Goal: Use online tool/utility: Utilize a website feature to perform a specific function

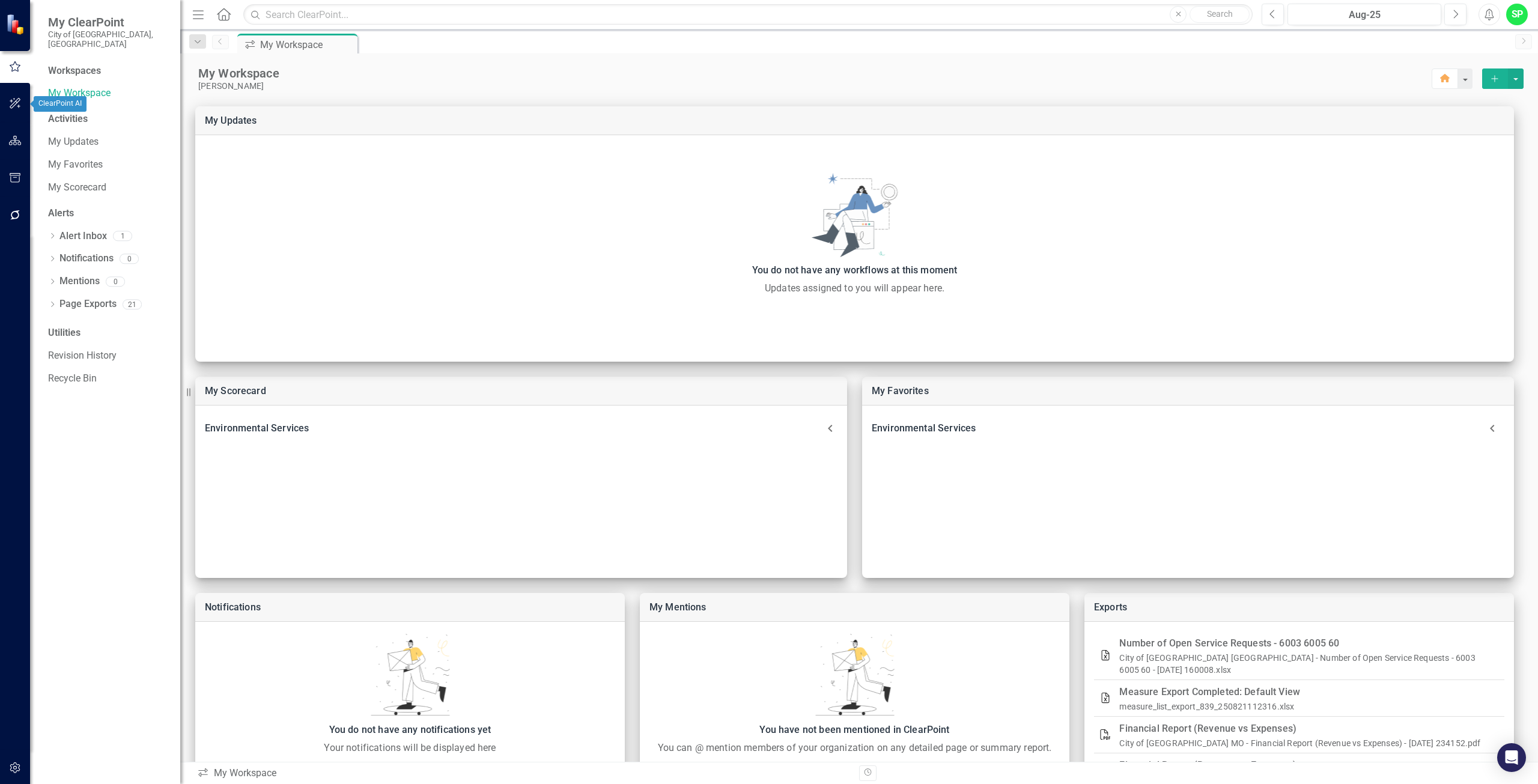
click at [22, 97] on button "button" at bounding box center [15, 104] width 27 height 25
click at [16, 128] on div at bounding box center [15, 125] width 30 height 6
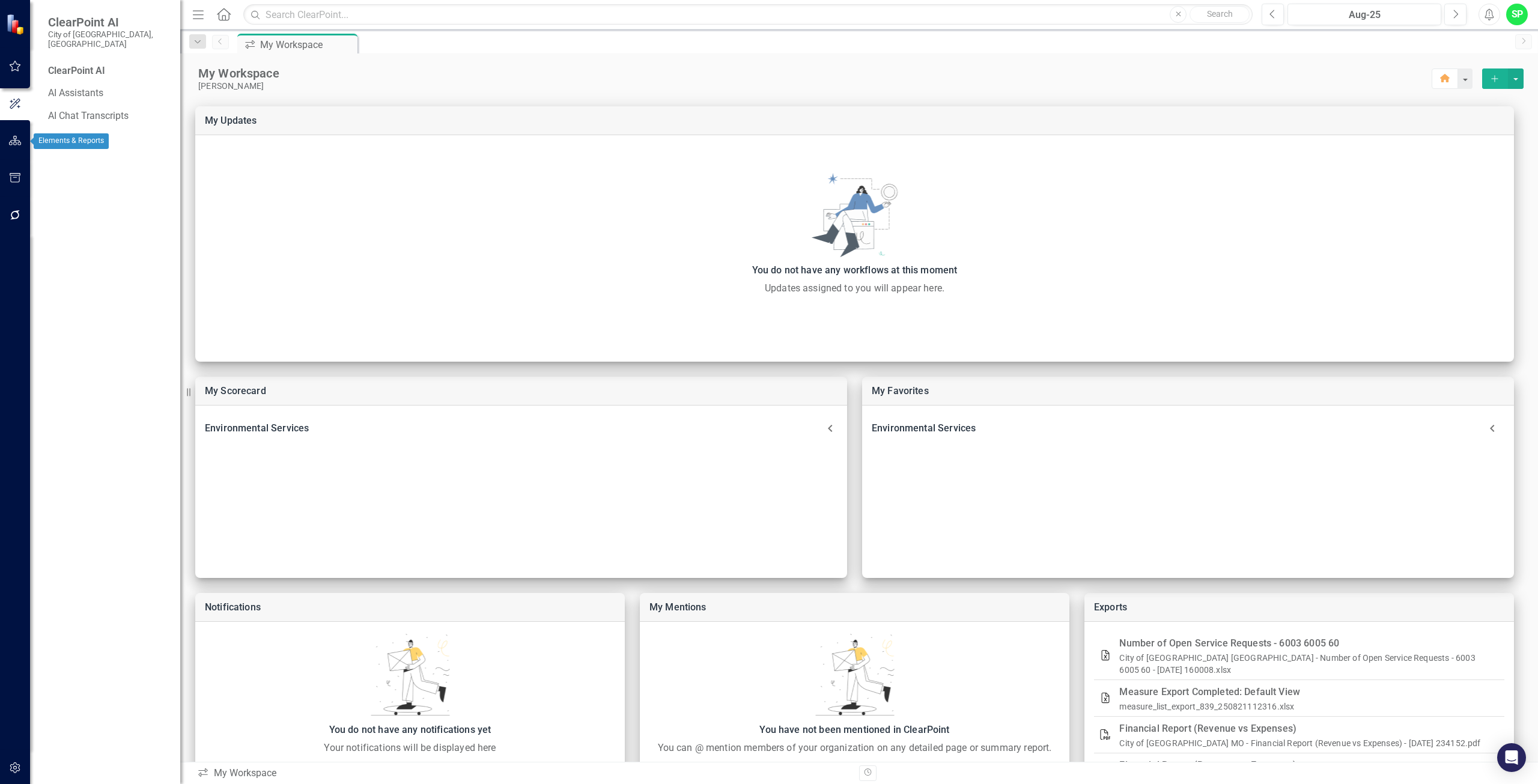
click at [21, 177] on icon "button" at bounding box center [15, 178] width 13 height 10
click at [13, 214] on icon "button" at bounding box center [15, 215] width 13 height 10
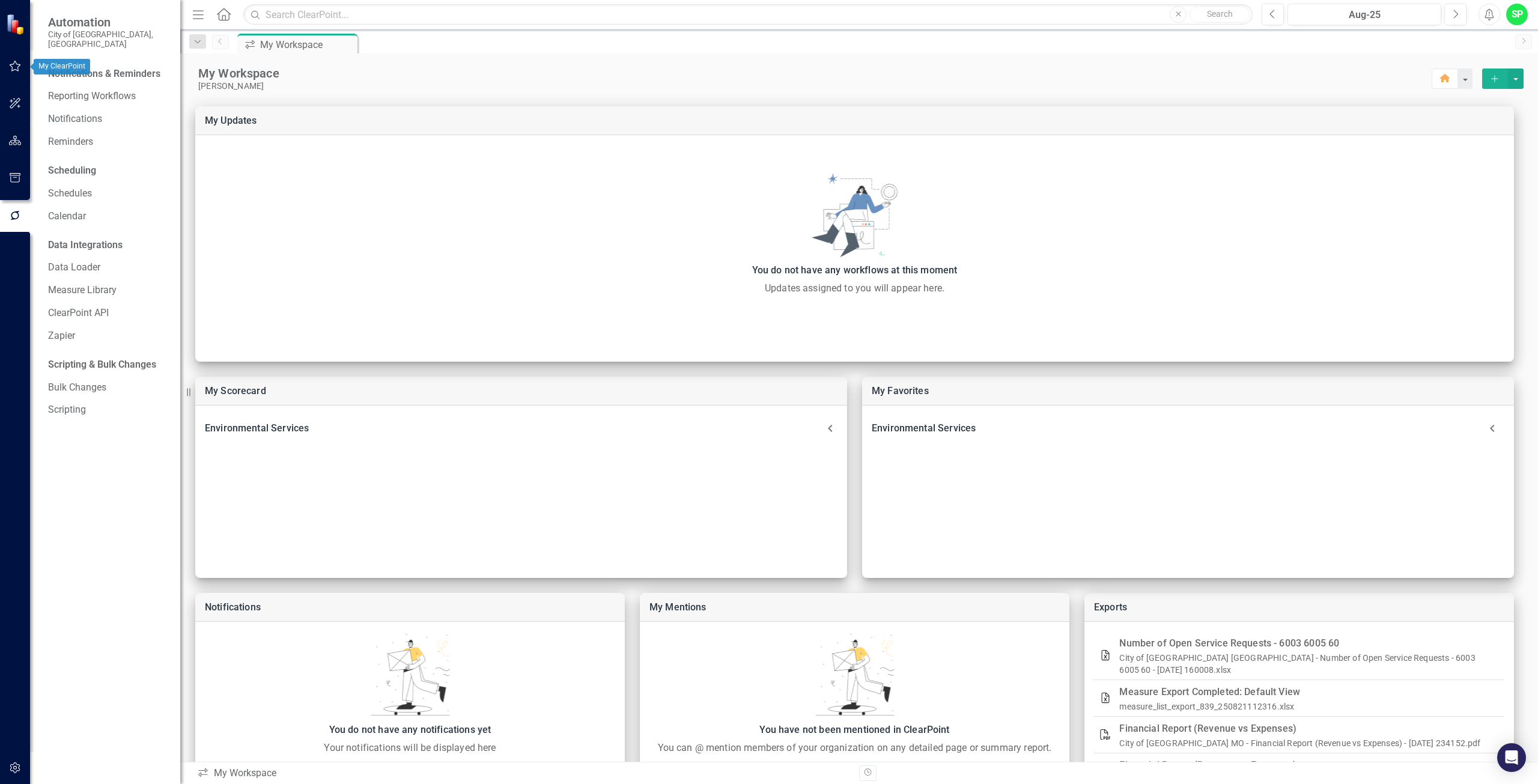
click at [10, 68] on icon "button" at bounding box center [15, 66] width 13 height 10
click at [61, 181] on link "My Scorecard" at bounding box center [108, 187] width 120 height 14
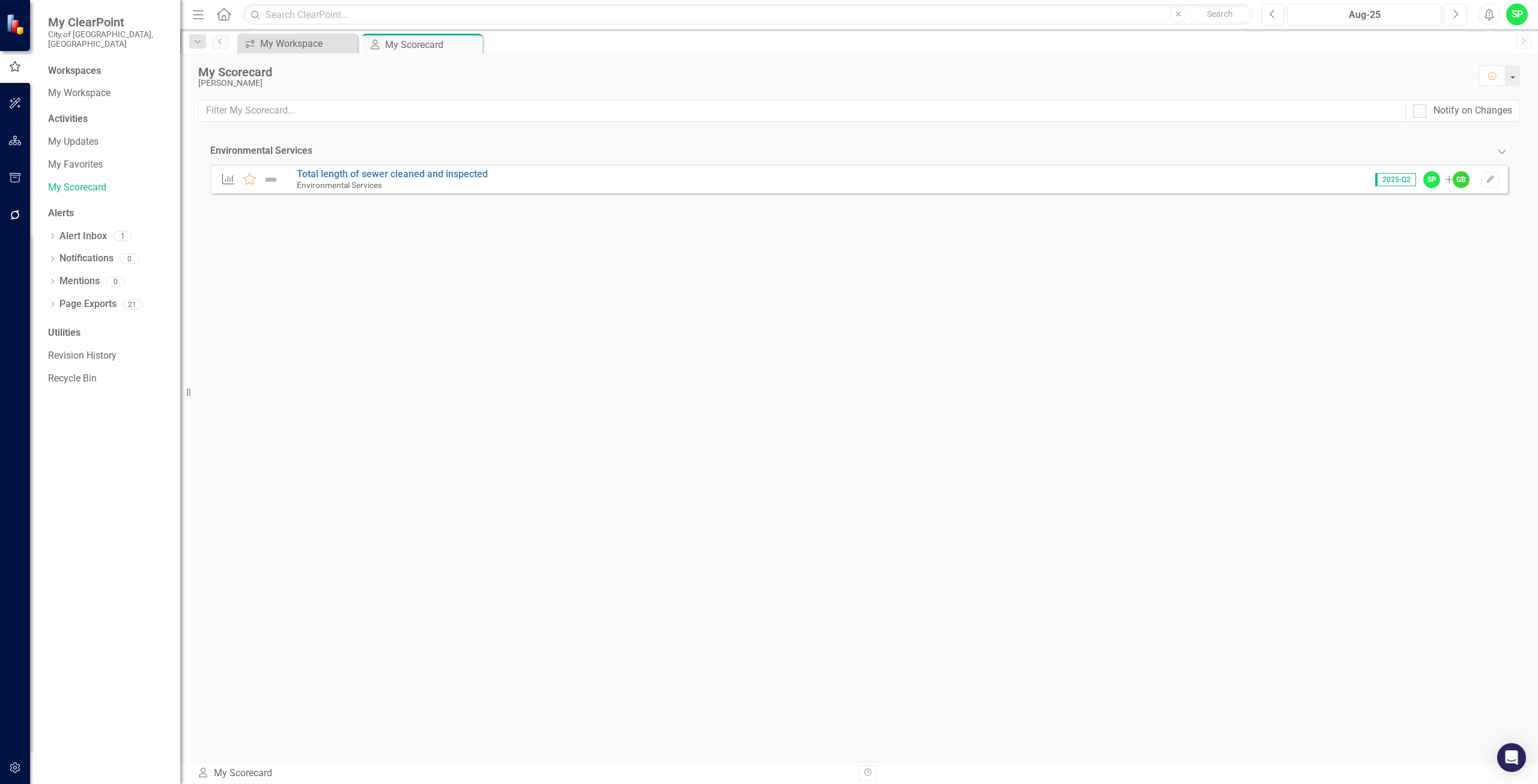
click at [9, 219] on icon "button" at bounding box center [15, 215] width 13 height 10
click at [21, 767] on icon "button" at bounding box center [15, 767] width 13 height 10
click at [61, 86] on link "Manage Users" at bounding box center [108, 93] width 120 height 14
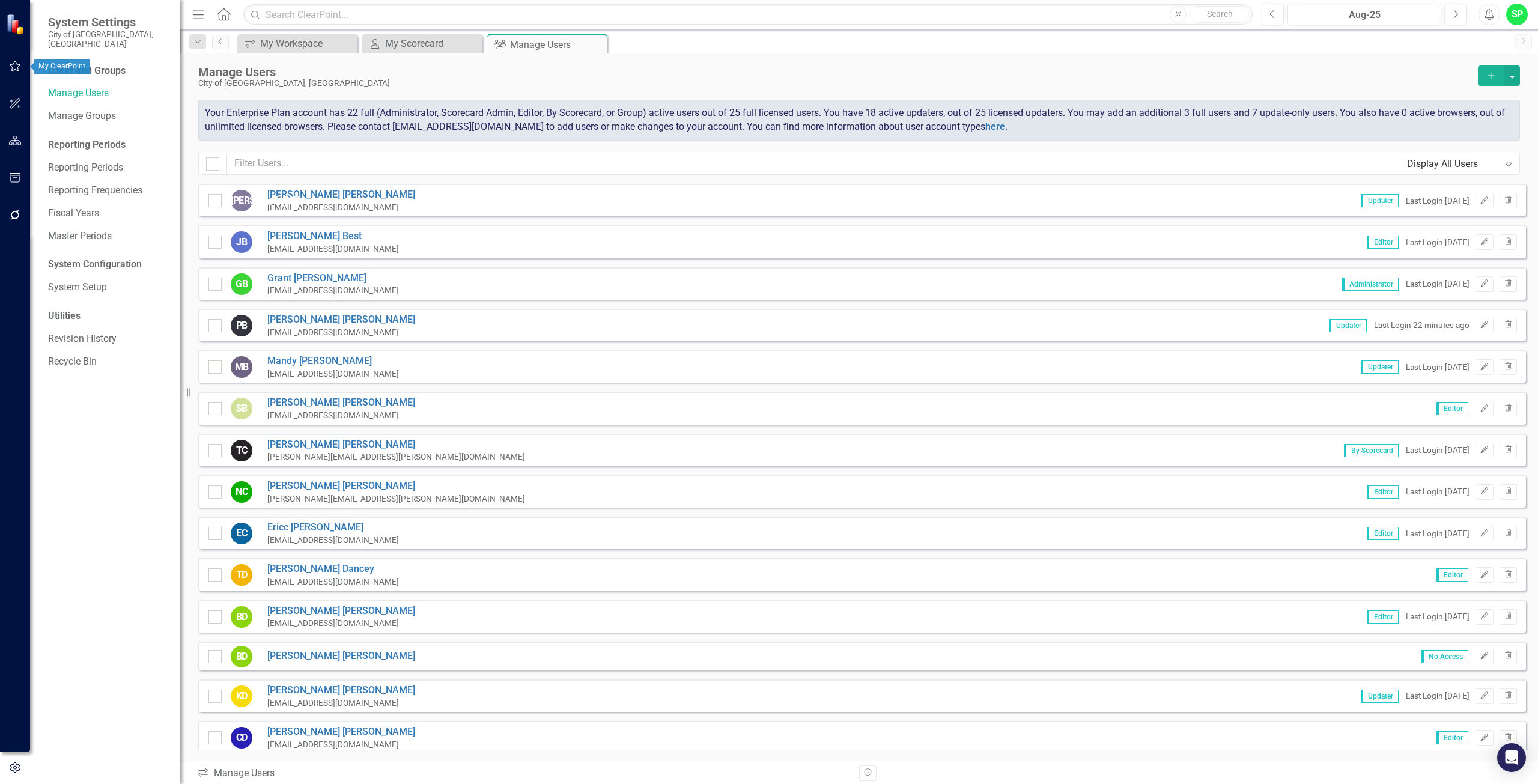
click at [6, 66] on button "button" at bounding box center [15, 66] width 27 height 25
click at [375, 40] on icon "My Scorecard" at bounding box center [374, 44] width 12 height 10
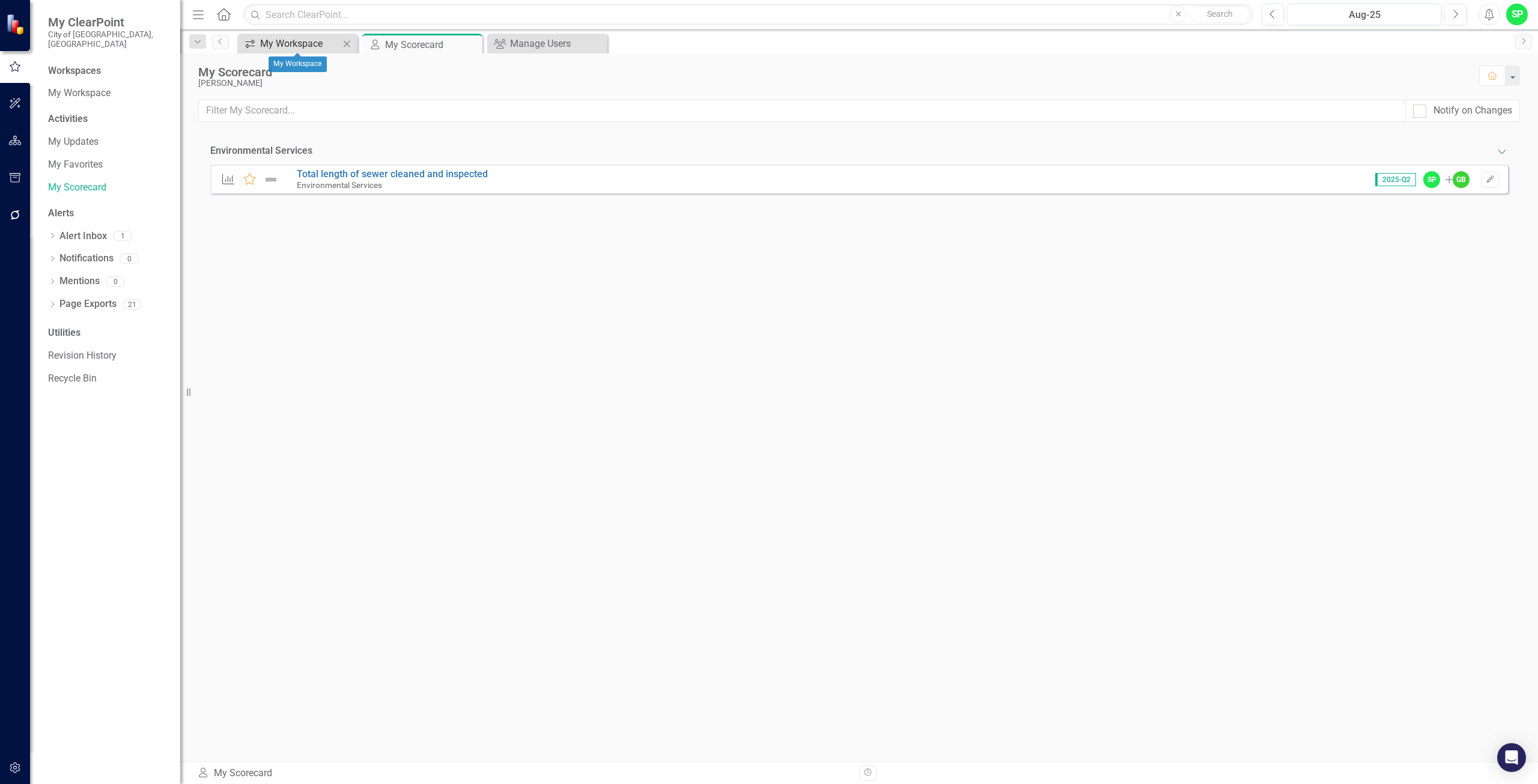
click at [297, 41] on div "My Workspace" at bounding box center [299, 43] width 79 height 15
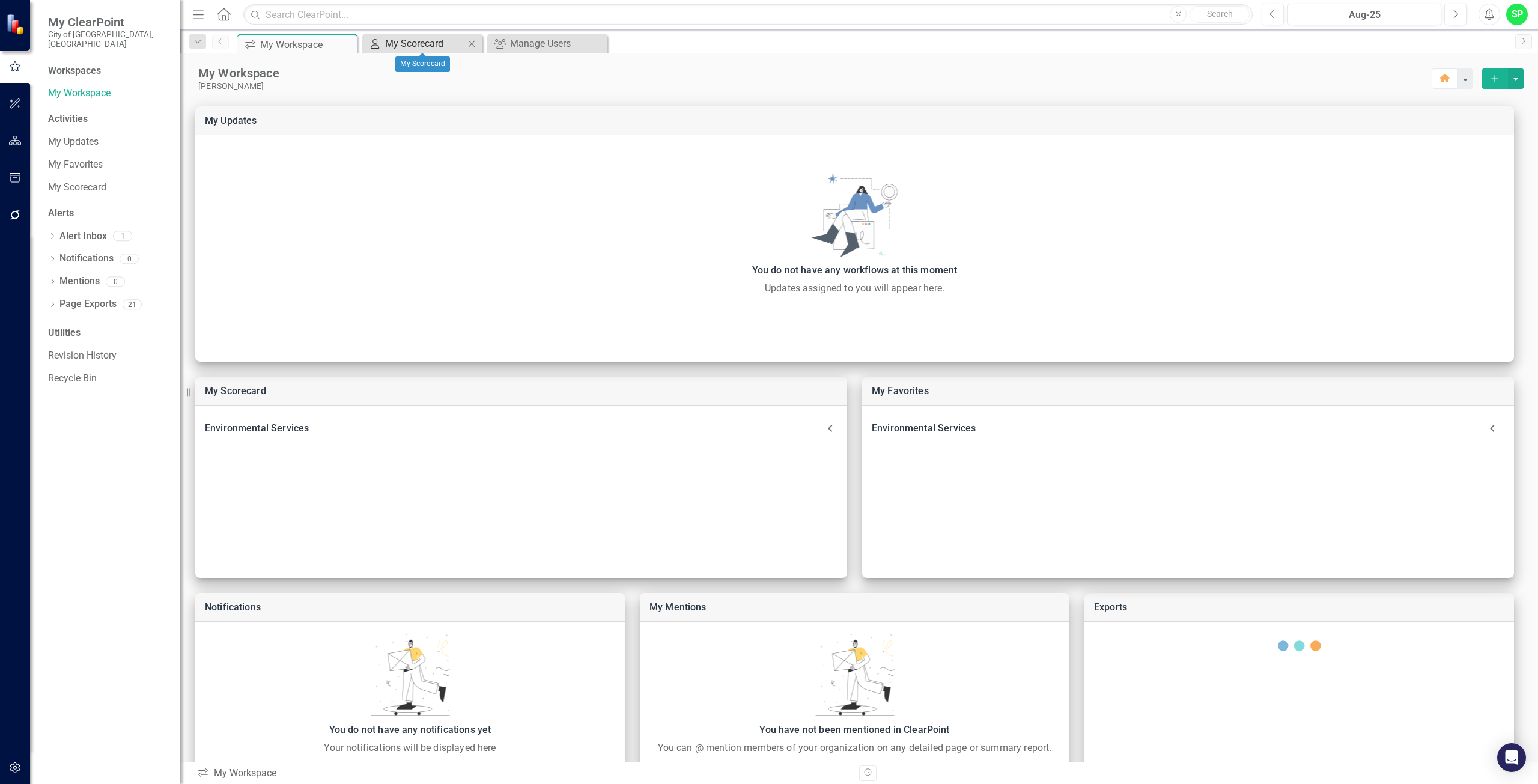
click at [396, 44] on div "My Scorecard" at bounding box center [425, 43] width 79 height 15
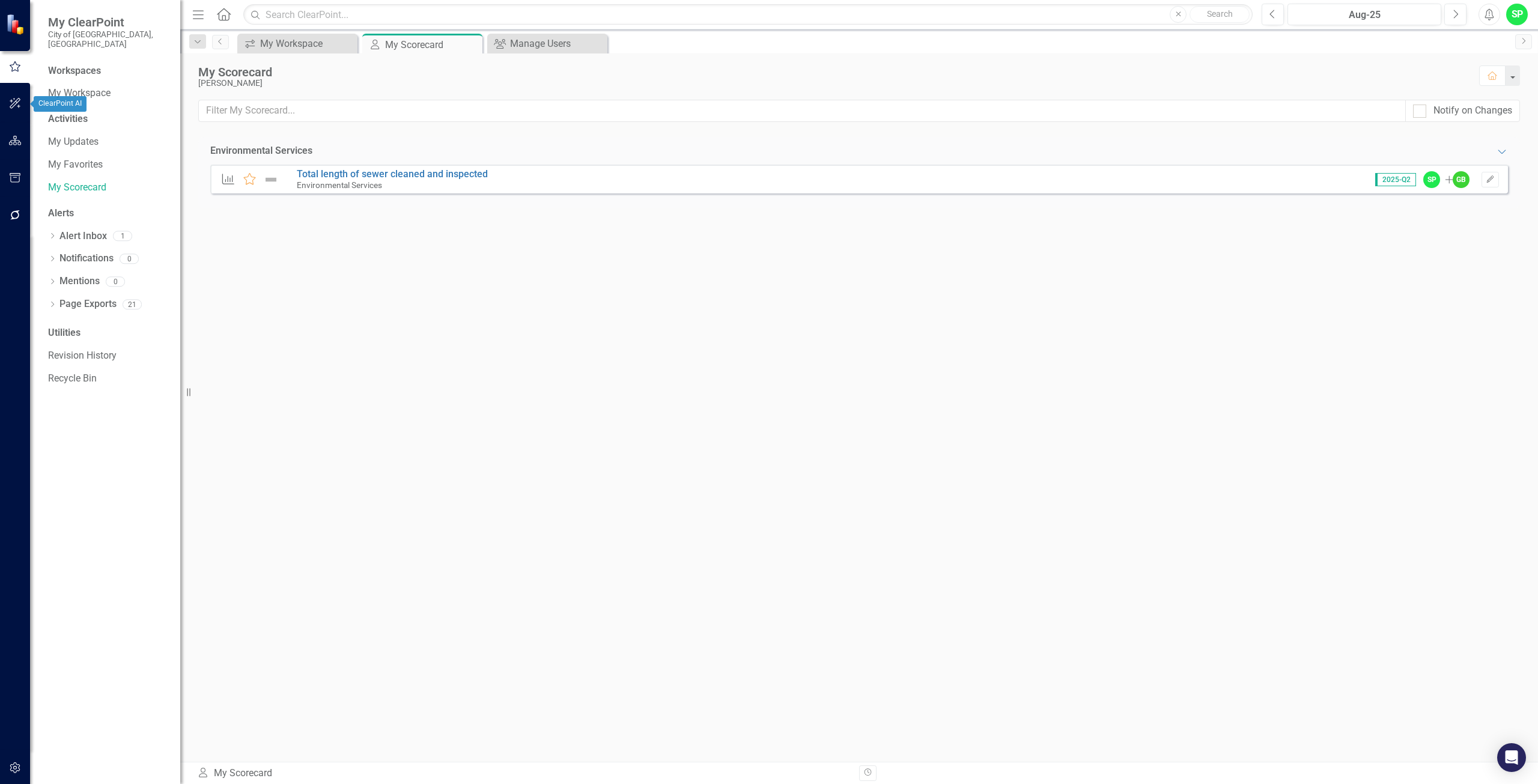
click at [15, 97] on button "button" at bounding box center [15, 104] width 27 height 25
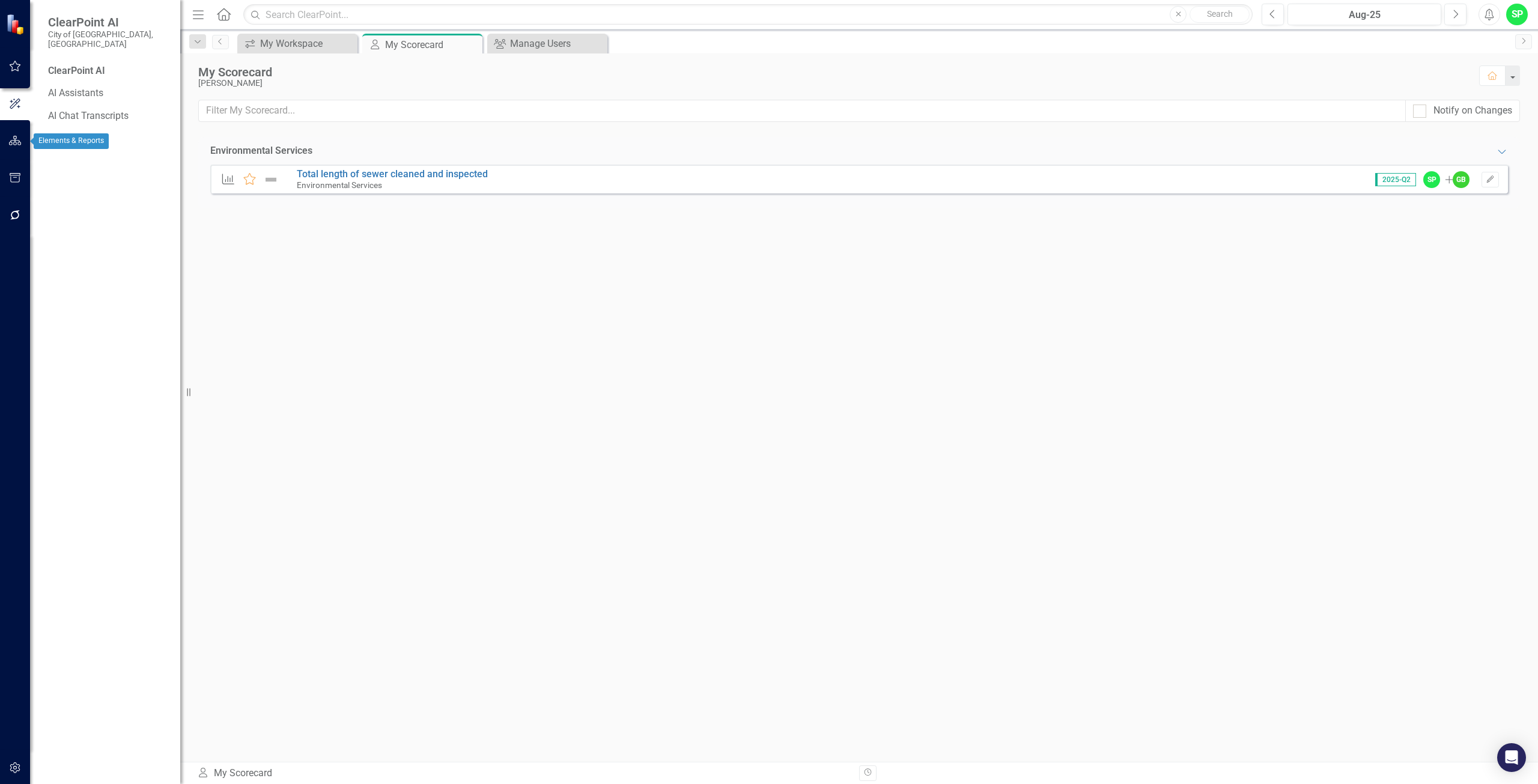
click at [21, 140] on icon "button" at bounding box center [15, 140] width 13 height 10
click at [81, 131] on link "Scorecards" at bounding box center [84, 135] width 50 height 14
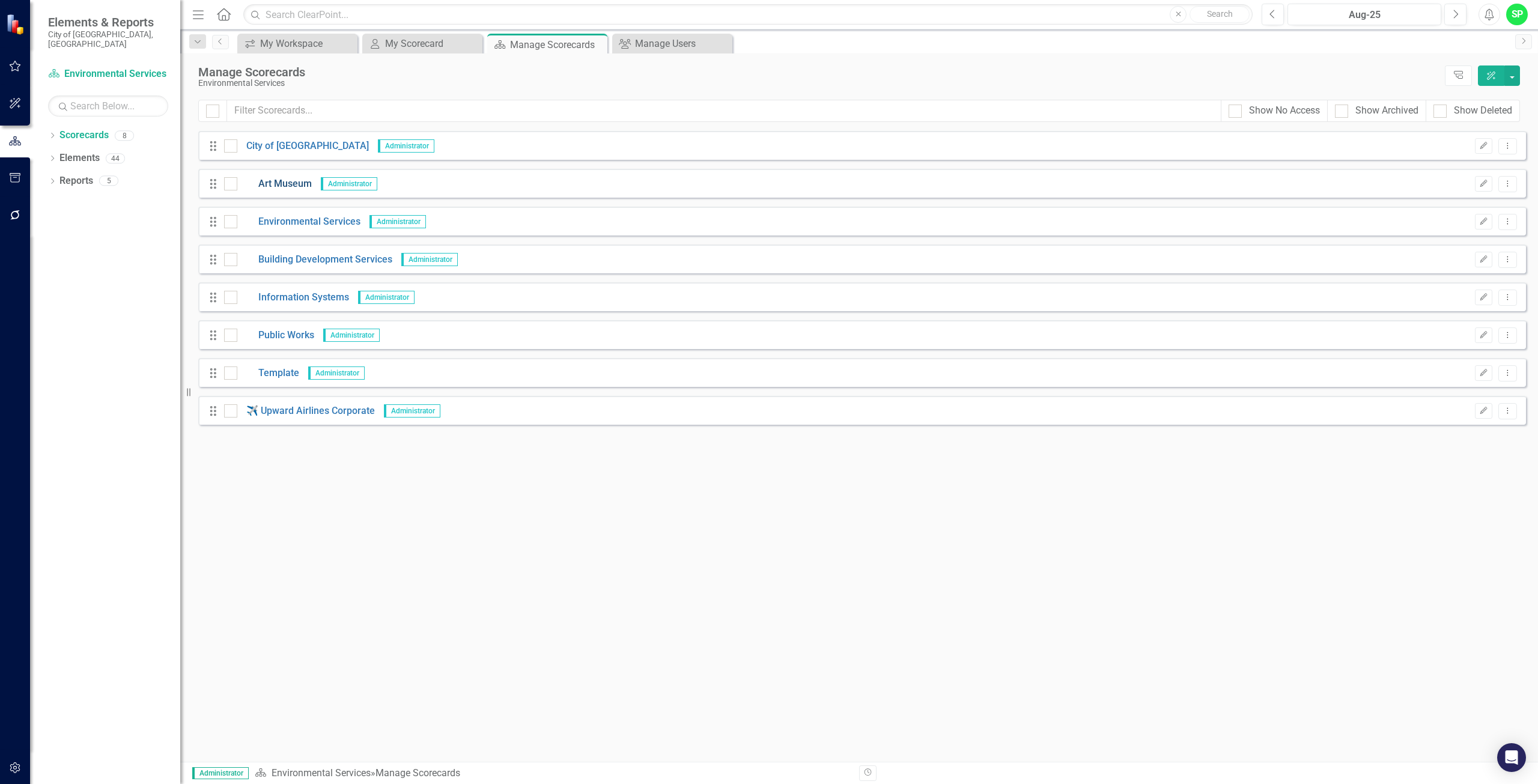
click at [295, 185] on link "Art Museum" at bounding box center [275, 183] width 75 height 14
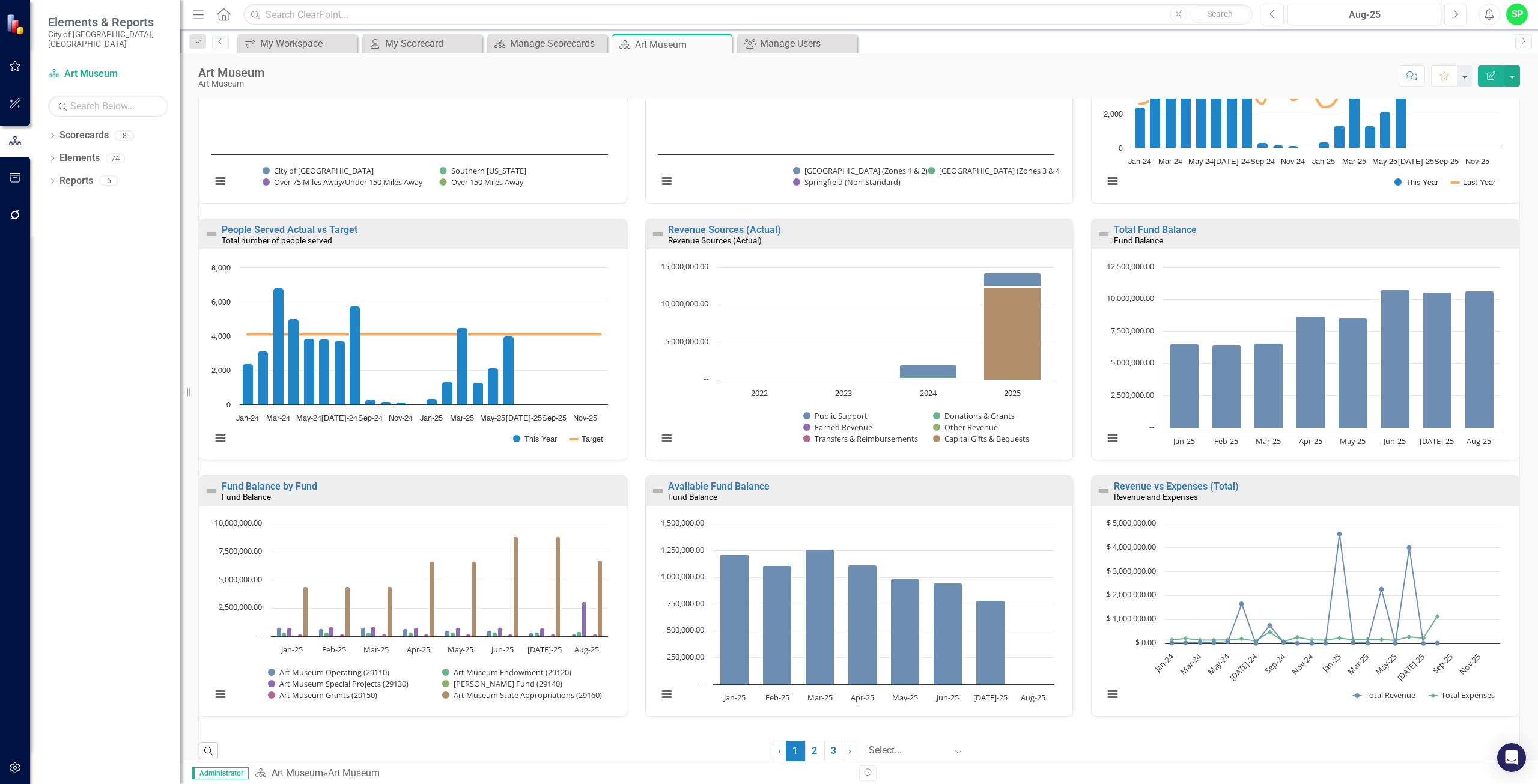
scroll to position [512, 0]
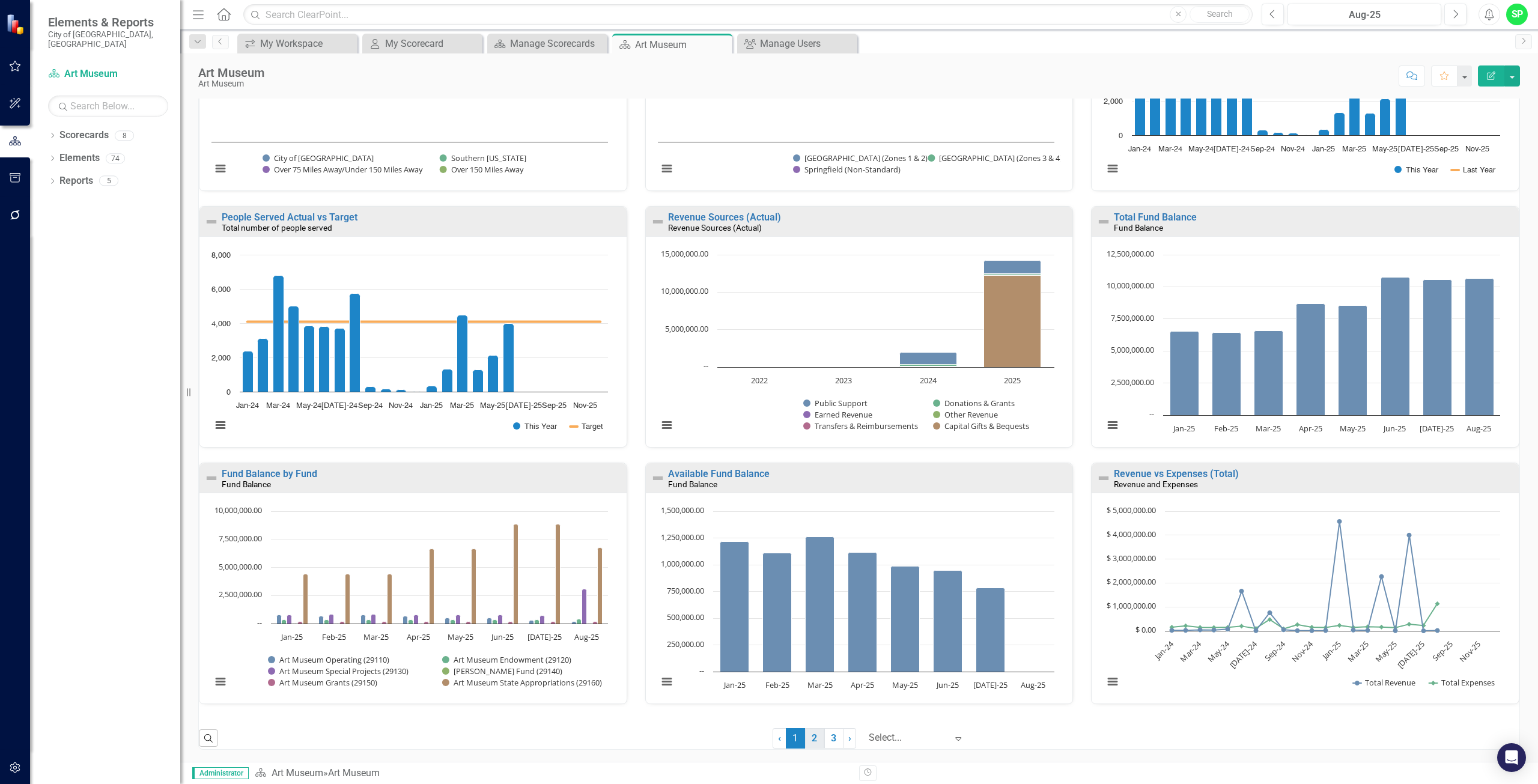
click at [810, 739] on link "2" at bounding box center [814, 738] width 19 height 21
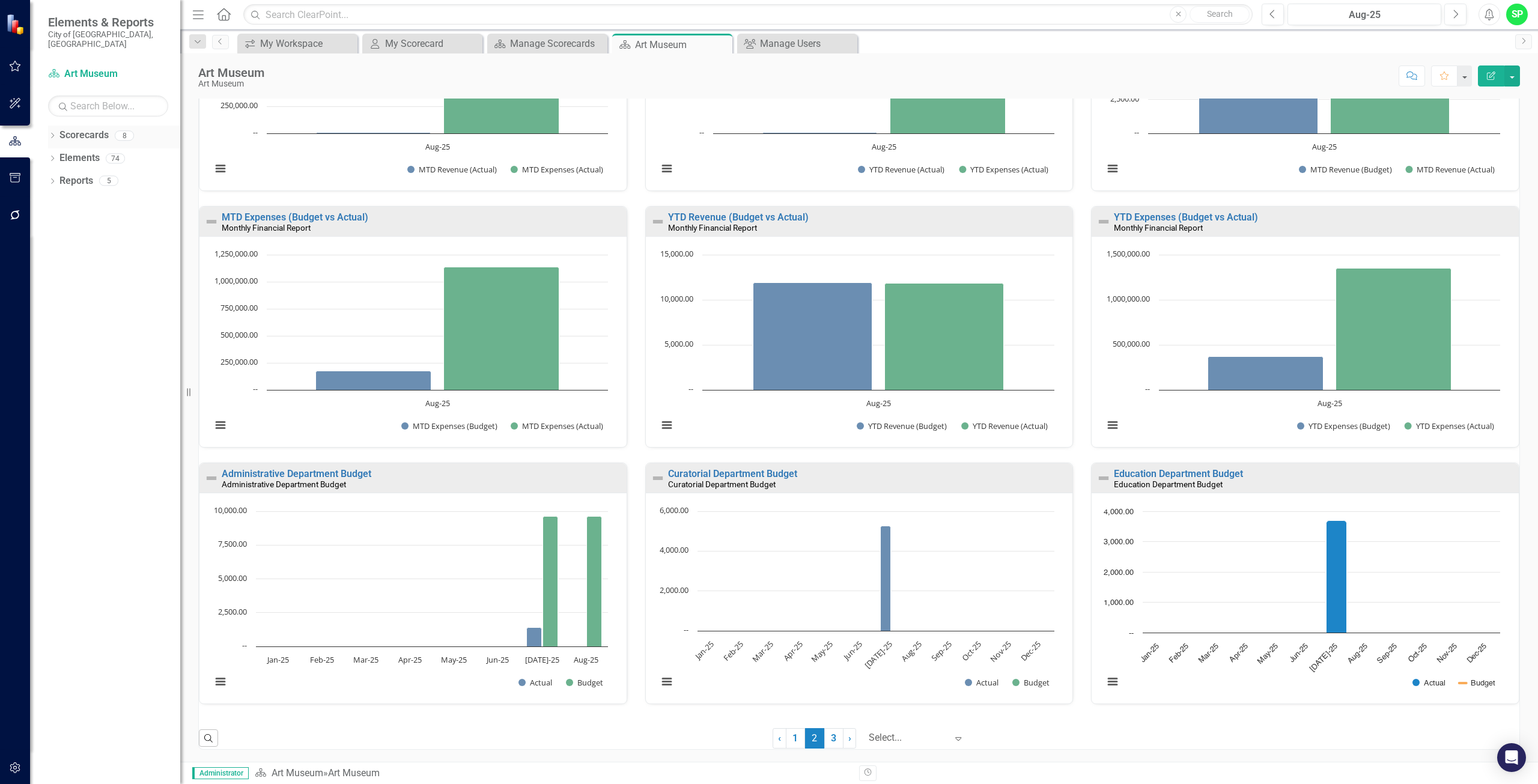
click at [90, 129] on link "Scorecards" at bounding box center [84, 135] width 50 height 14
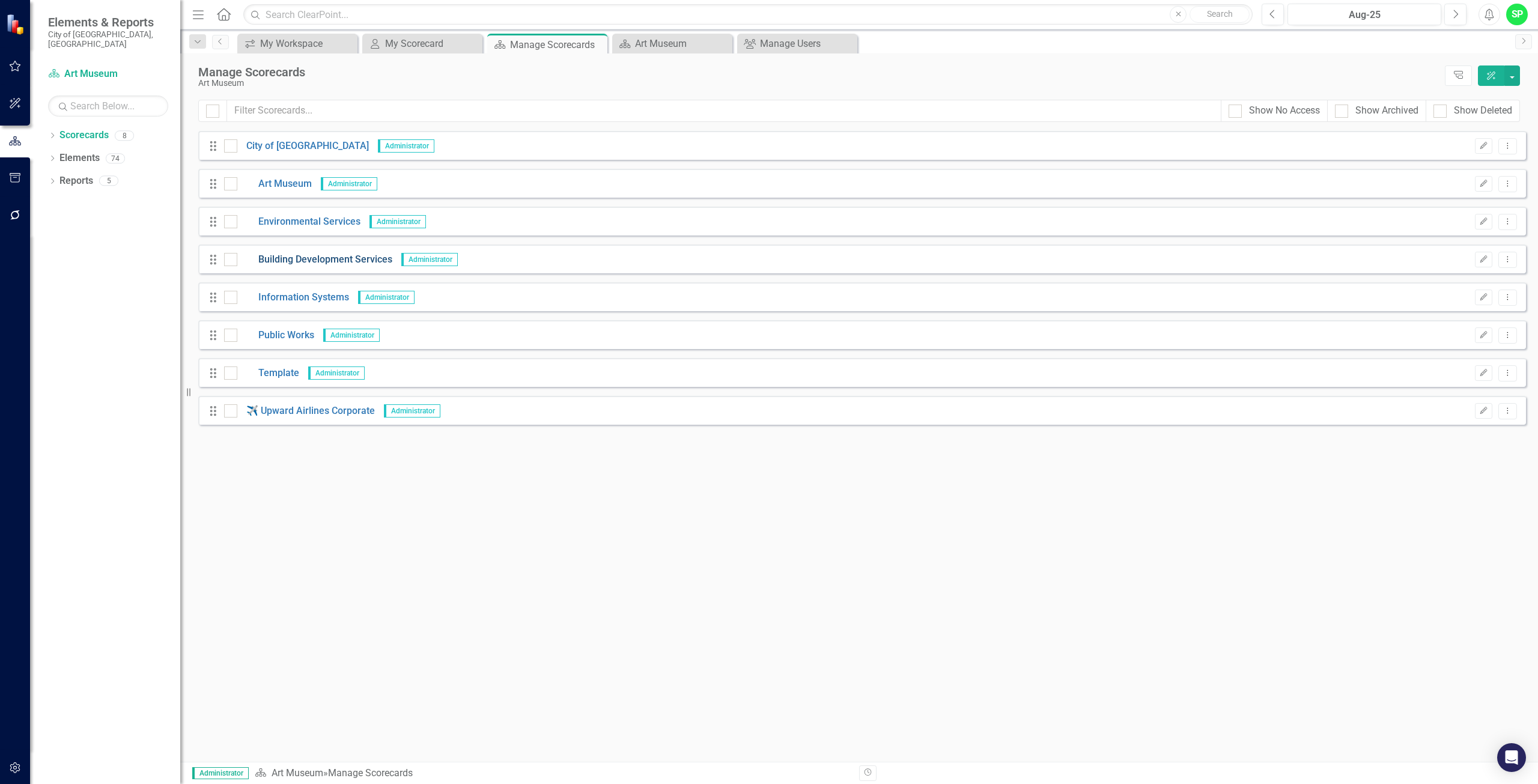
click at [307, 255] on link "Building Development Services" at bounding box center [315, 259] width 155 height 14
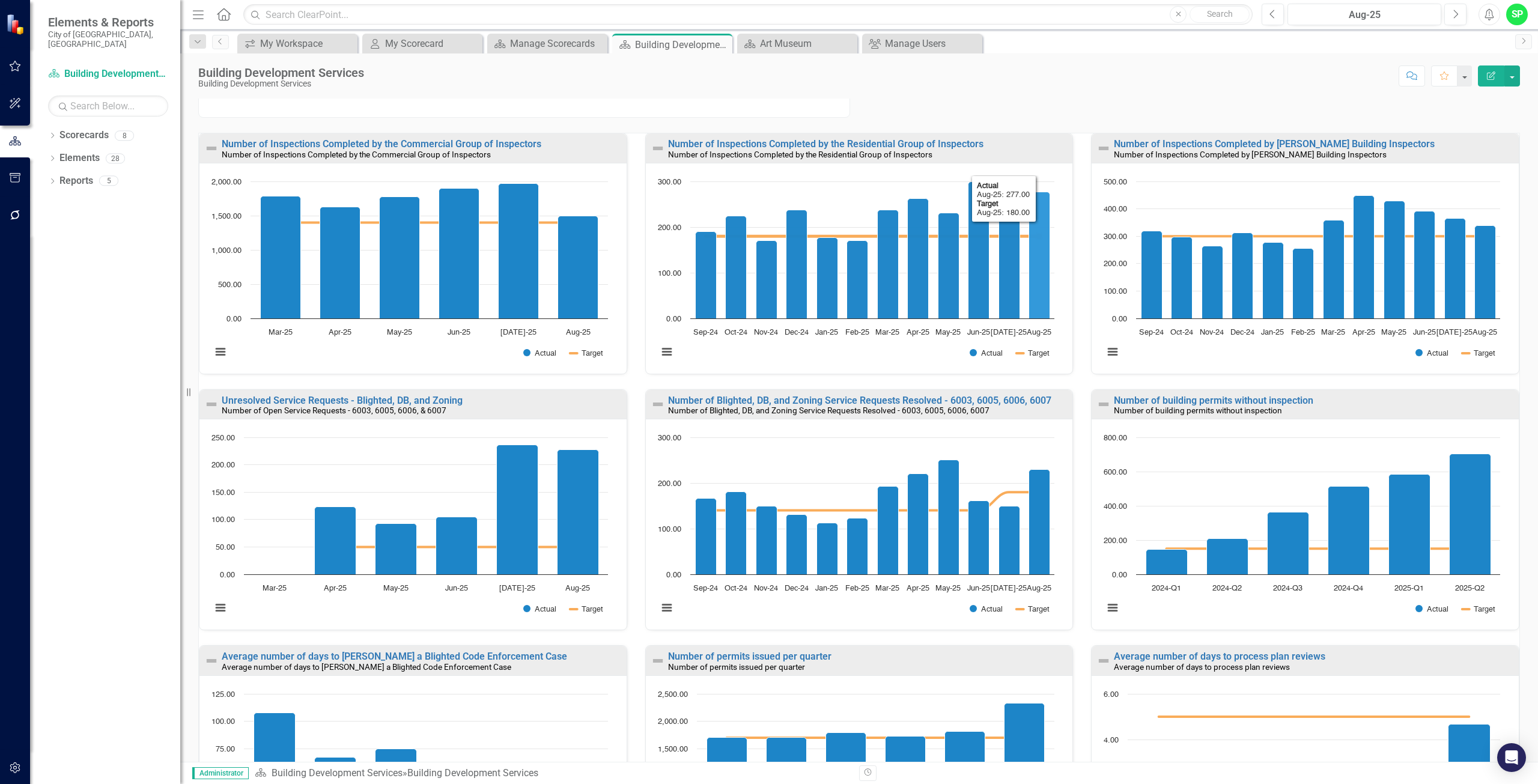
scroll to position [120, 0]
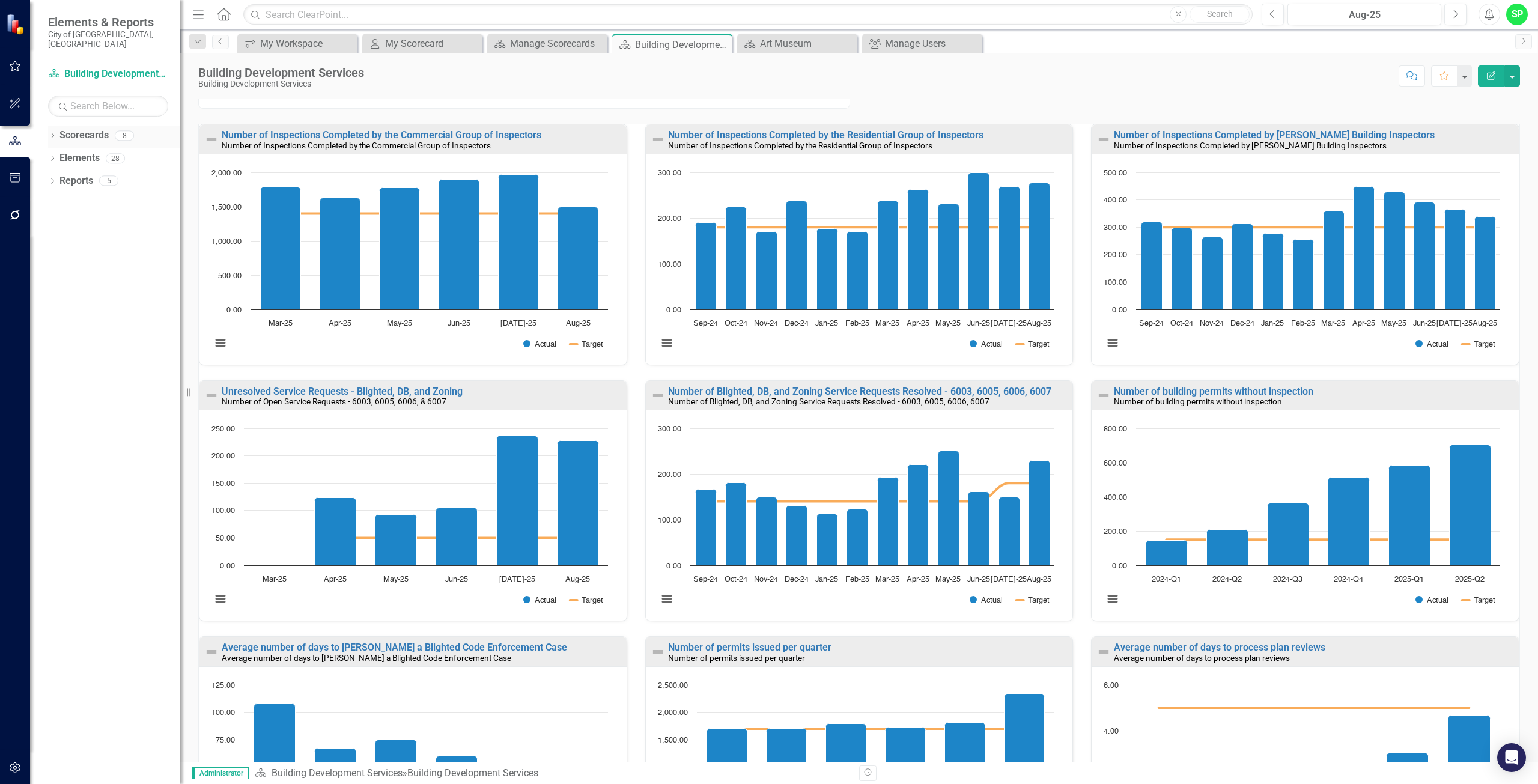
click at [104, 129] on link "Scorecards" at bounding box center [84, 135] width 50 height 14
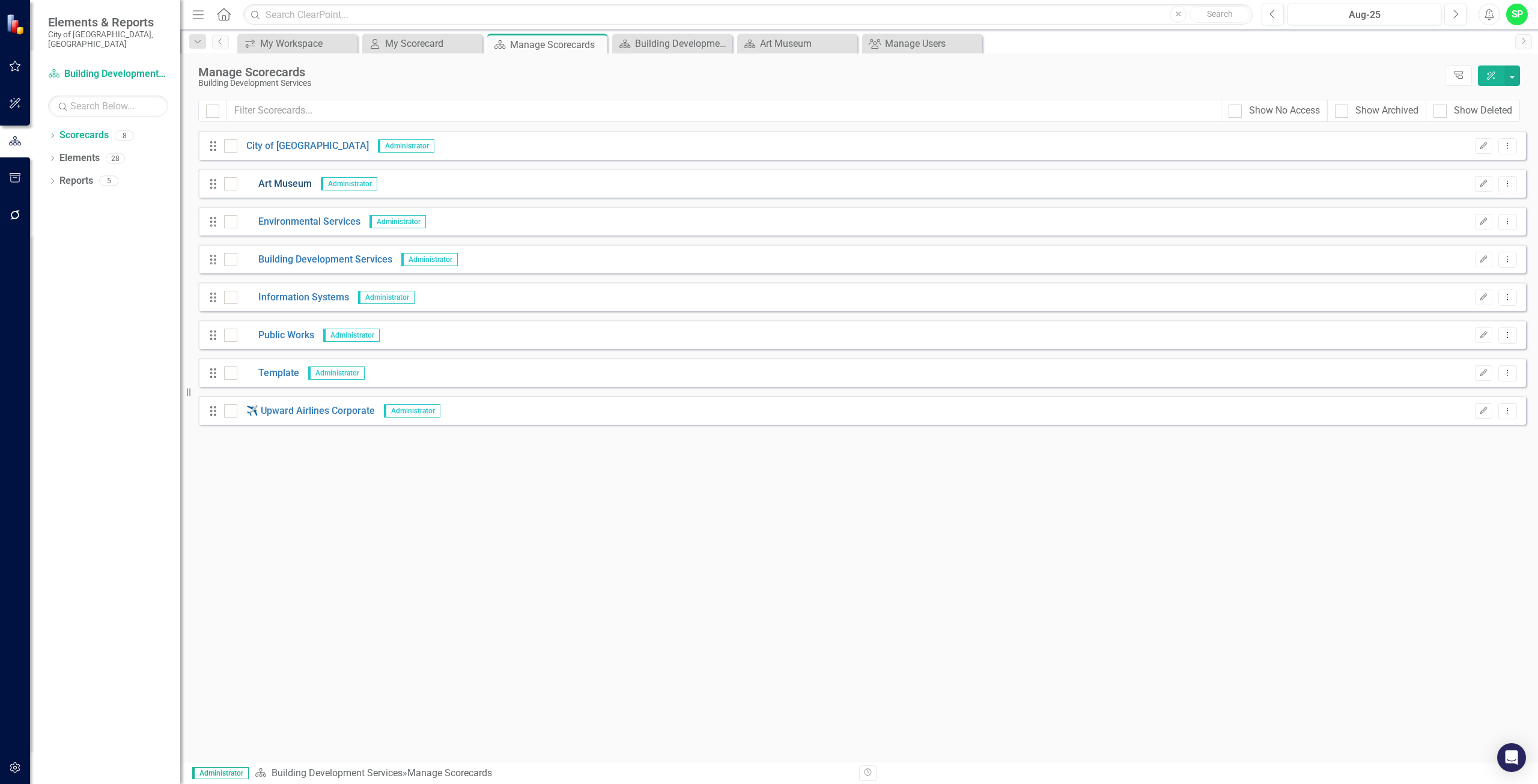
click at [288, 184] on link "Art Museum" at bounding box center [275, 183] width 75 height 14
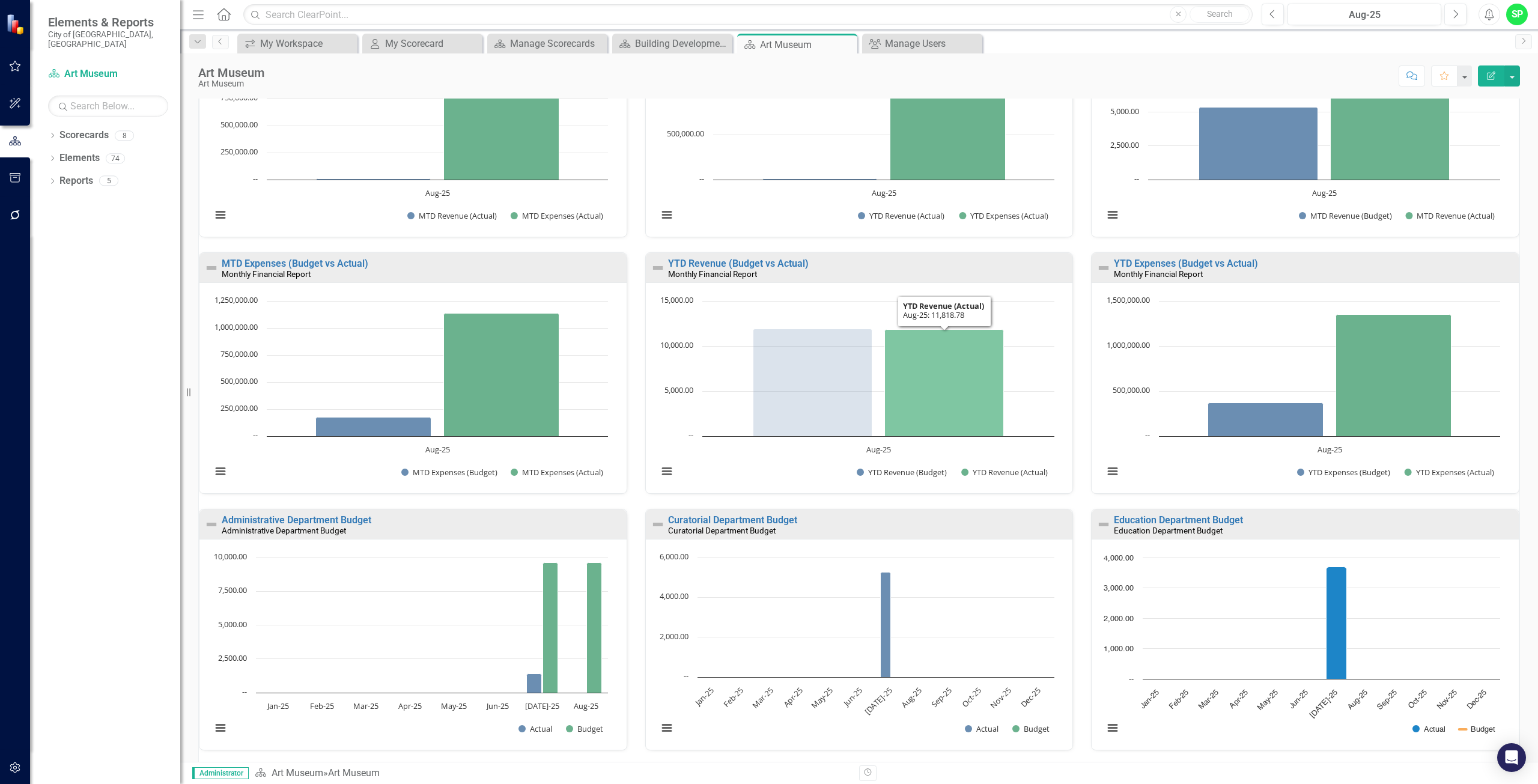
scroll to position [512, 0]
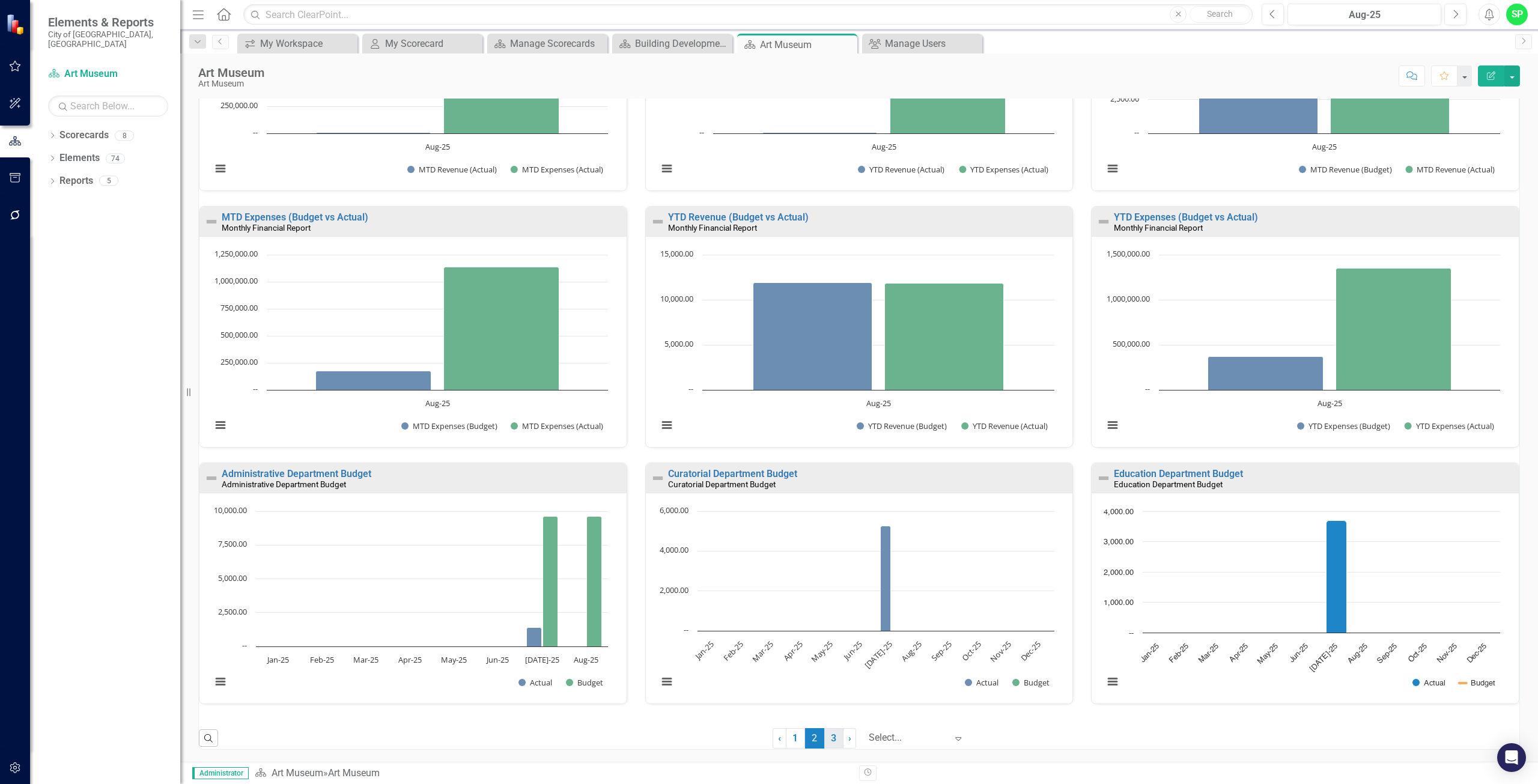
click at [825, 739] on link "3" at bounding box center [834, 738] width 19 height 21
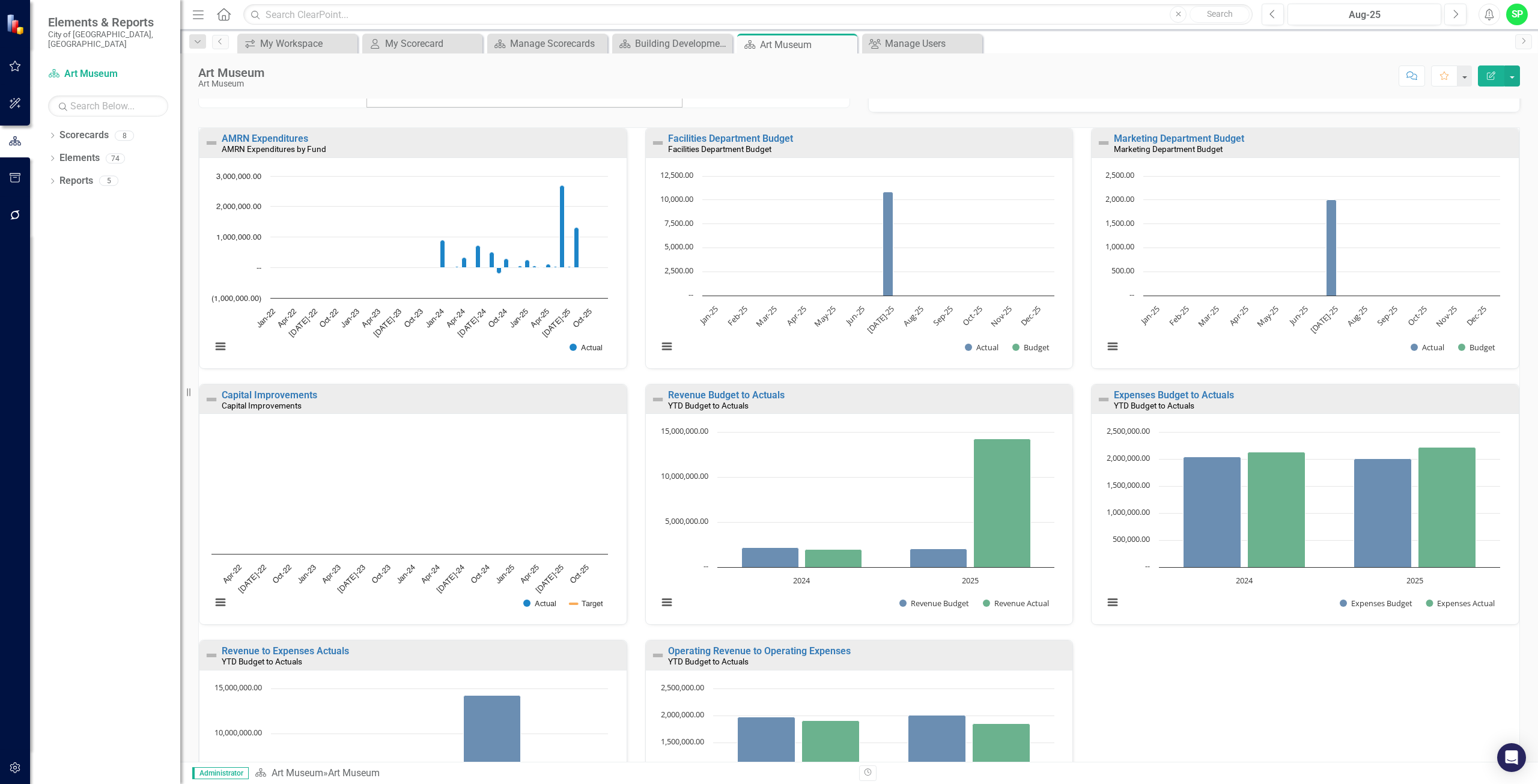
scroll to position [255, 0]
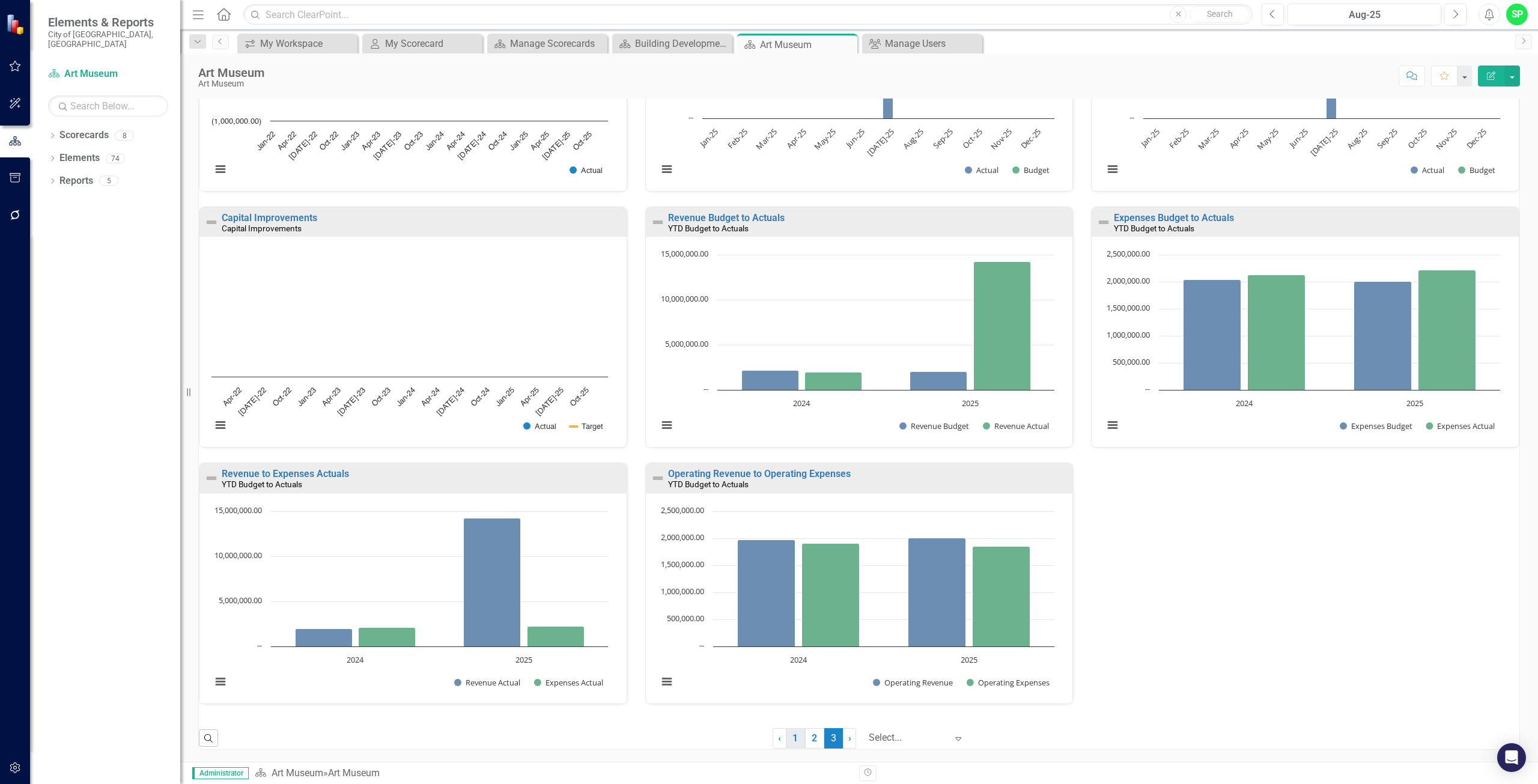
click at [786, 740] on link "1" at bounding box center [795, 738] width 19 height 21
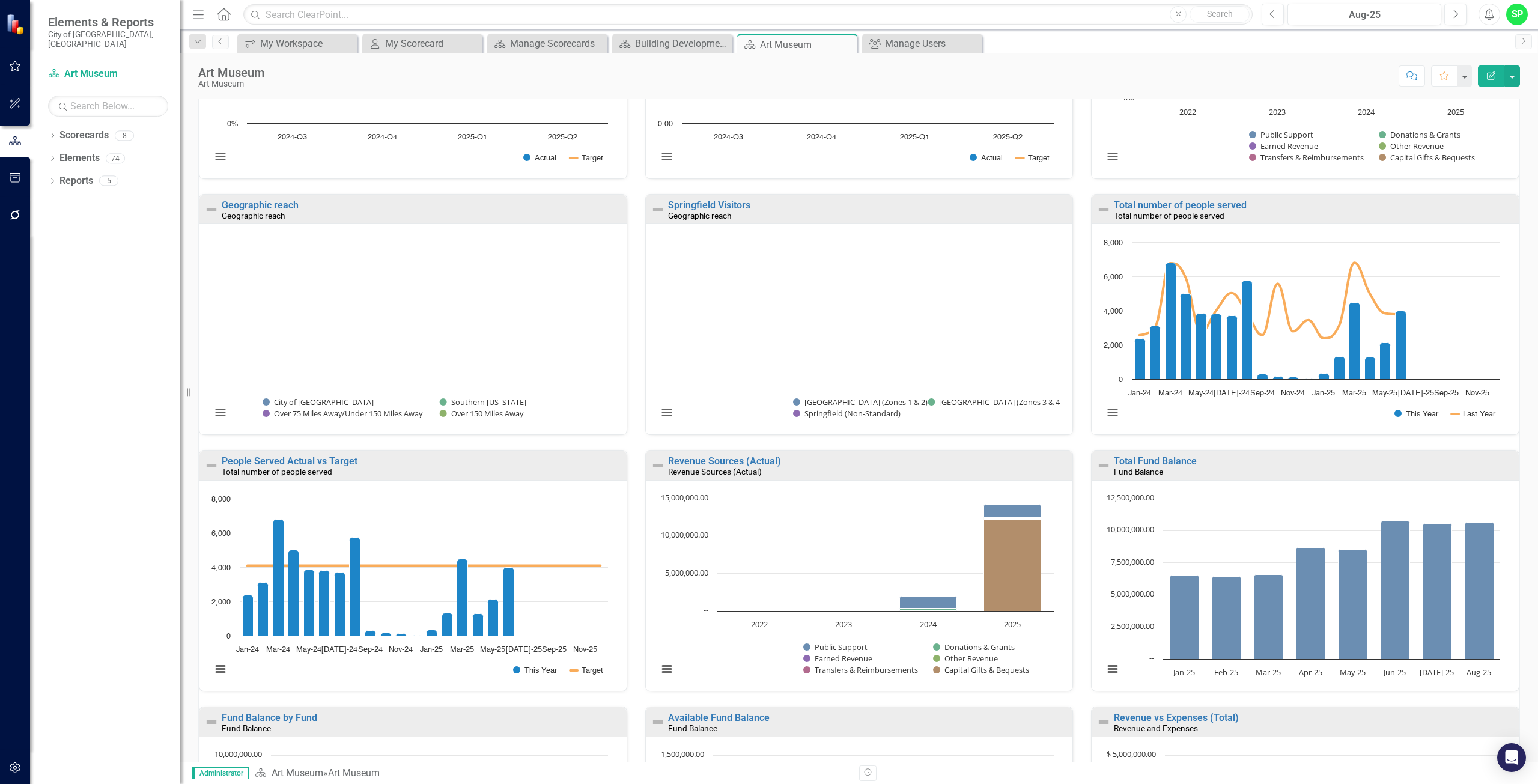
scroll to position [270, 0]
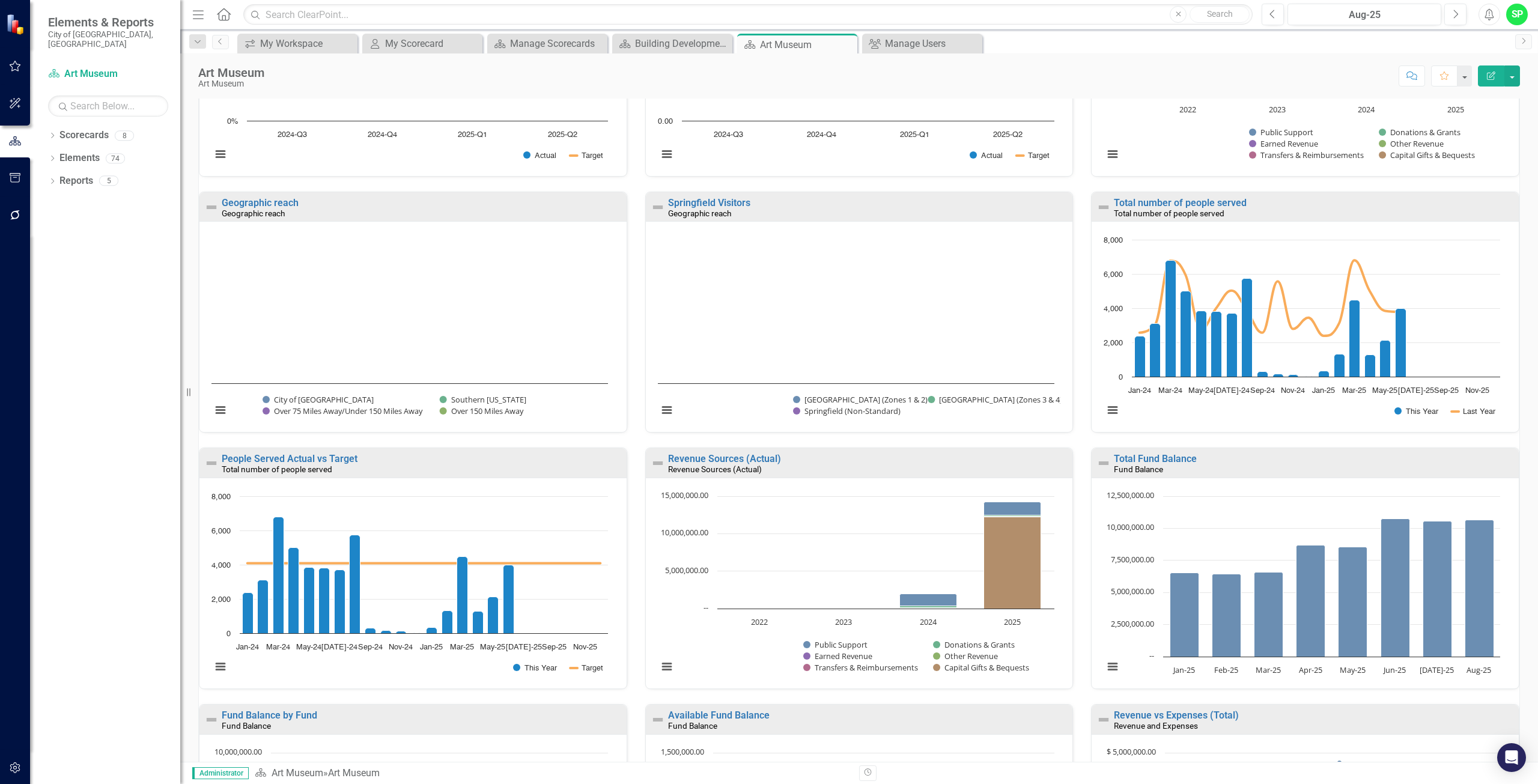
click at [13, 767] on icon "button" at bounding box center [15, 767] width 13 height 10
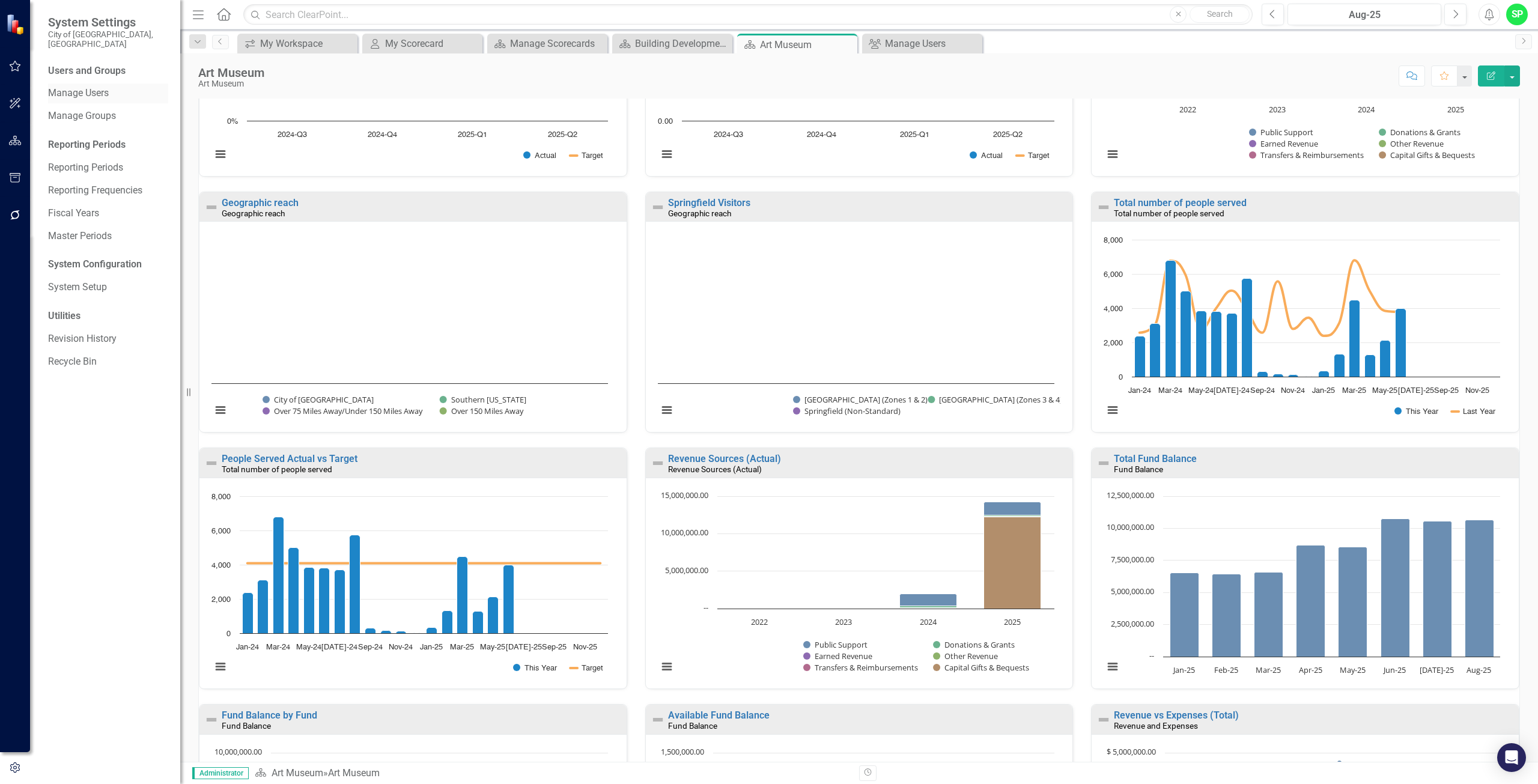
click at [80, 89] on link "Manage Users" at bounding box center [108, 93] width 120 height 14
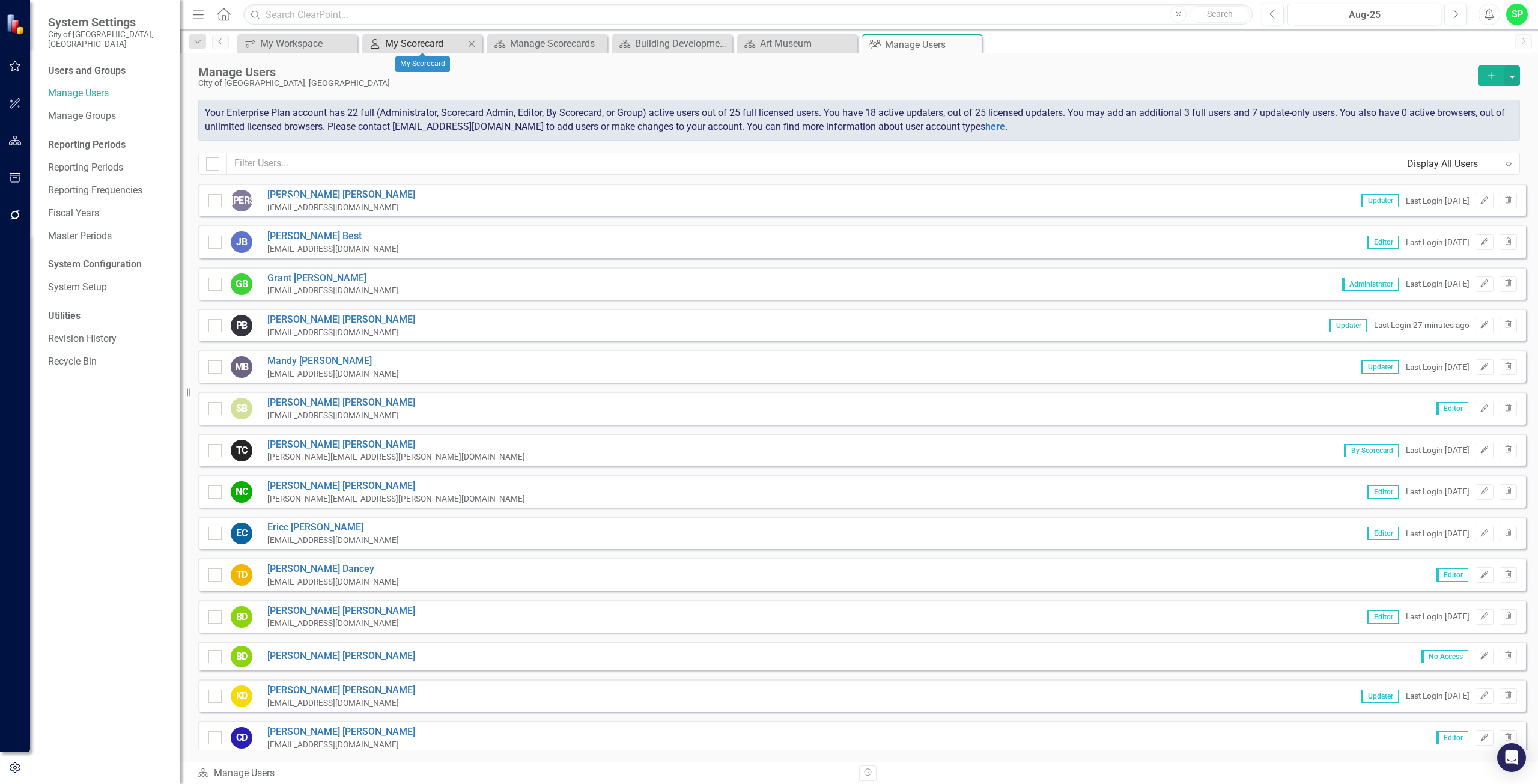
click at [437, 40] on div "My Scorecard" at bounding box center [425, 43] width 79 height 15
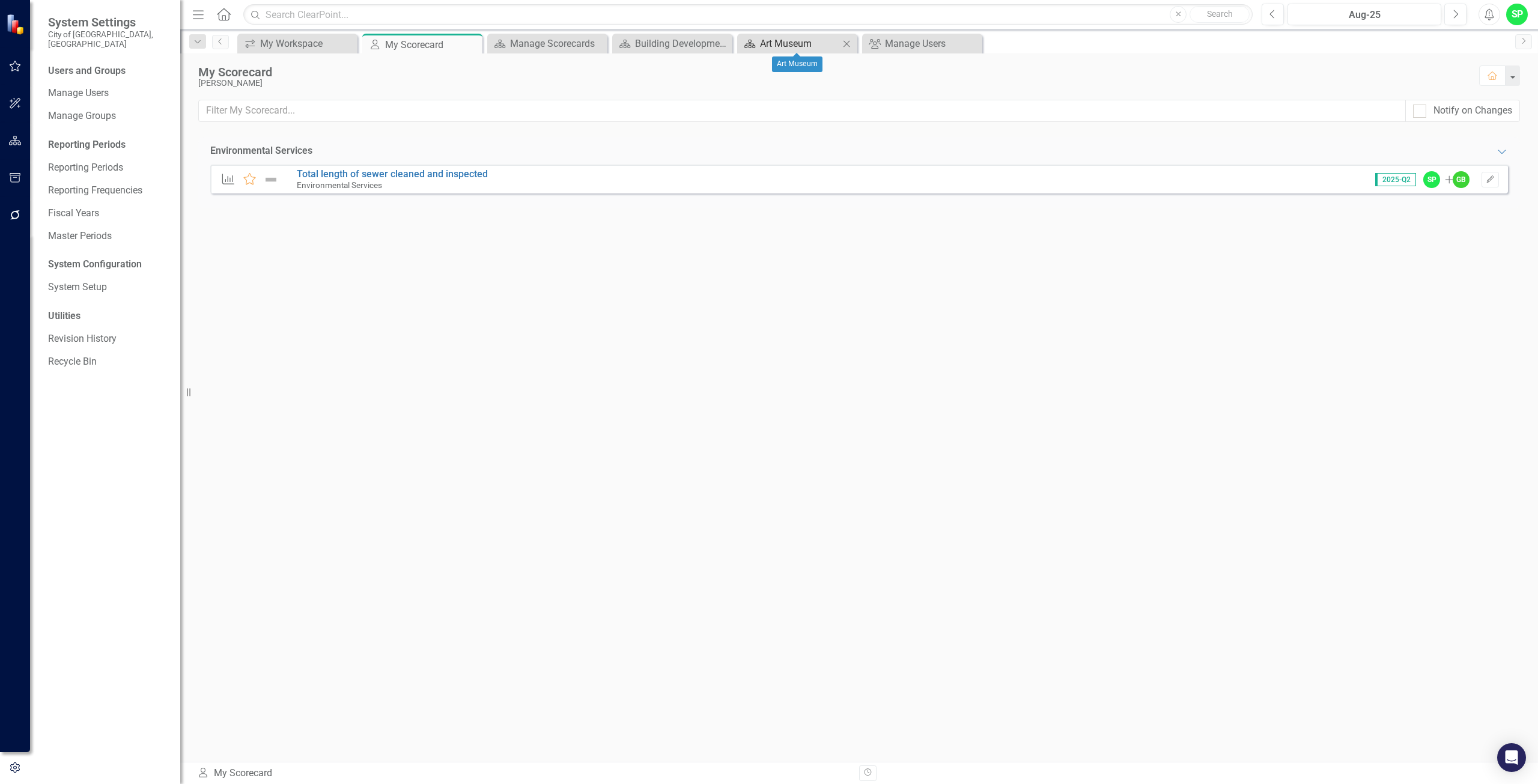
click at [786, 46] on div "Art Museum" at bounding box center [799, 43] width 79 height 15
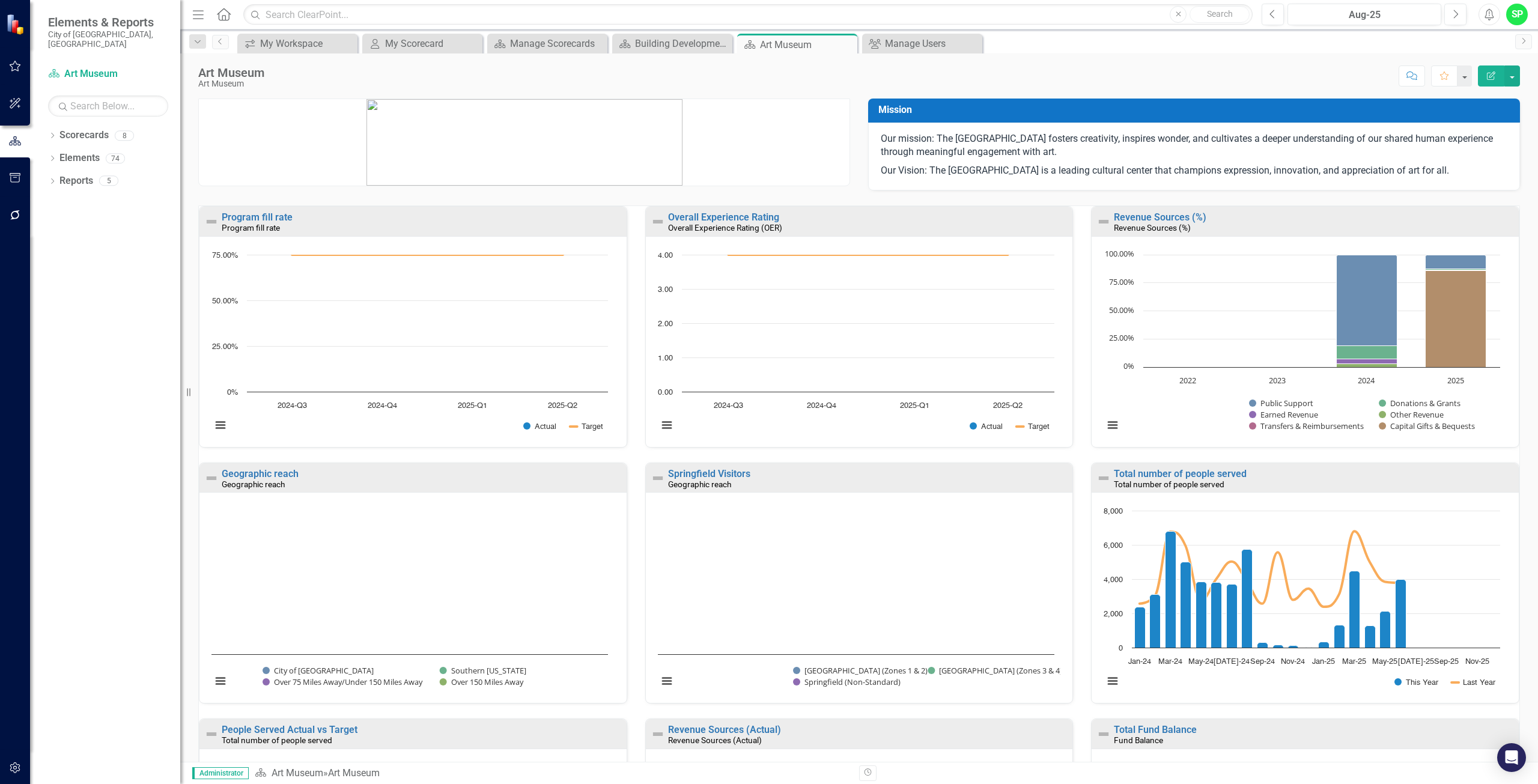
scroll to position [1, 0]
click at [300, 45] on div "My Workspace" at bounding box center [299, 43] width 79 height 15
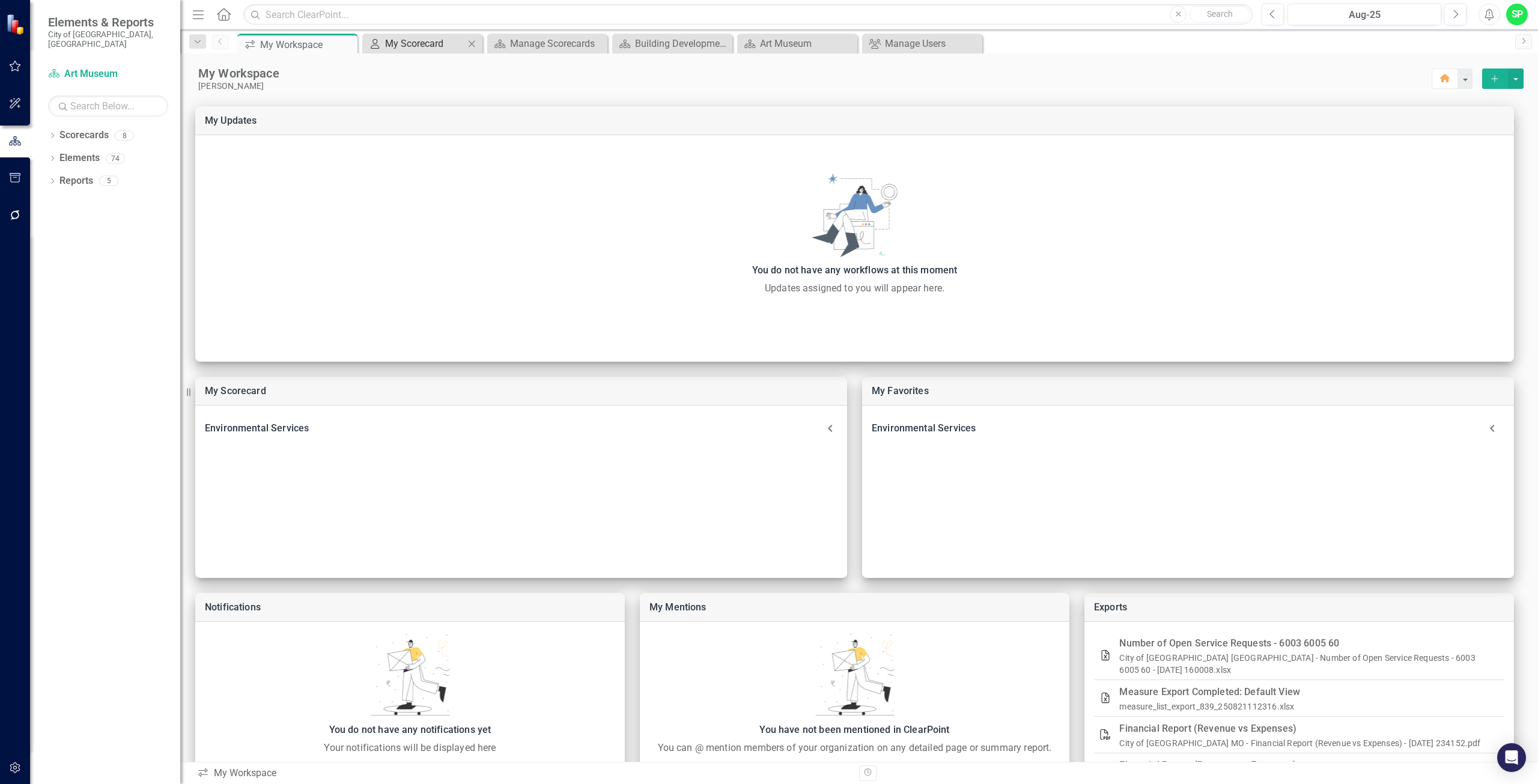
click at [428, 40] on div "My Scorecard" at bounding box center [425, 43] width 79 height 15
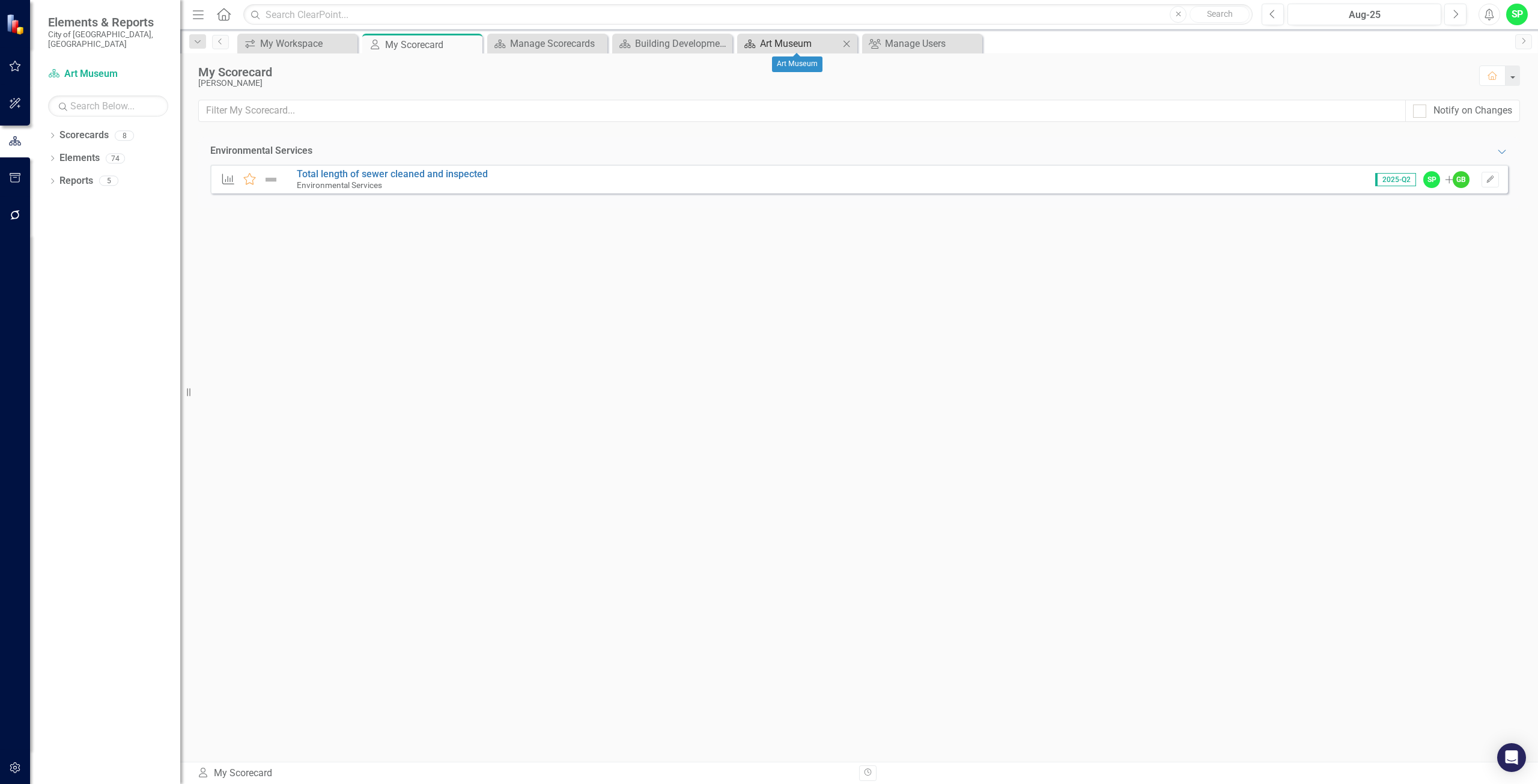
click at [813, 46] on div "Art Museum" at bounding box center [799, 43] width 79 height 15
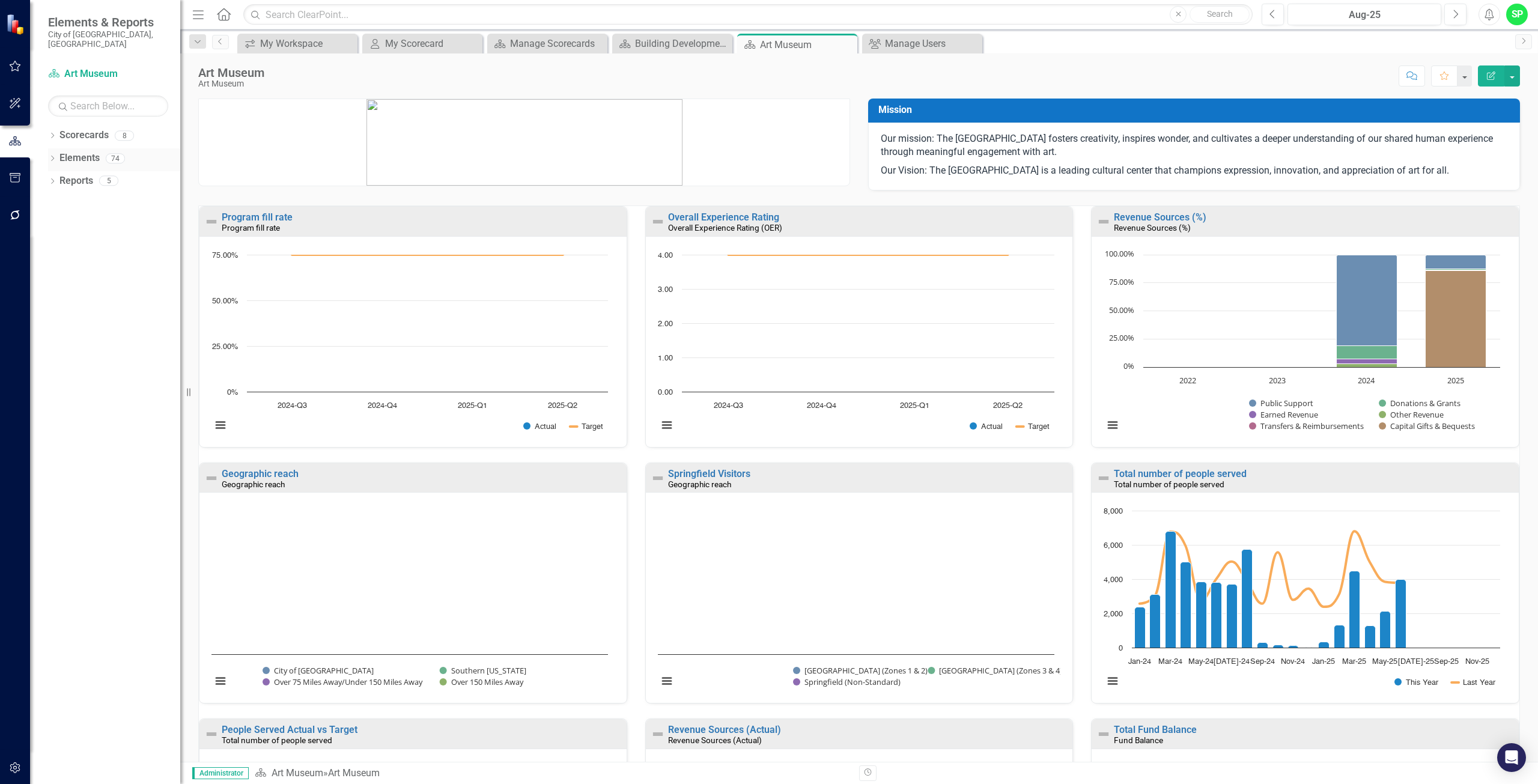
click at [90, 151] on link "Elements" at bounding box center [79, 158] width 41 height 14
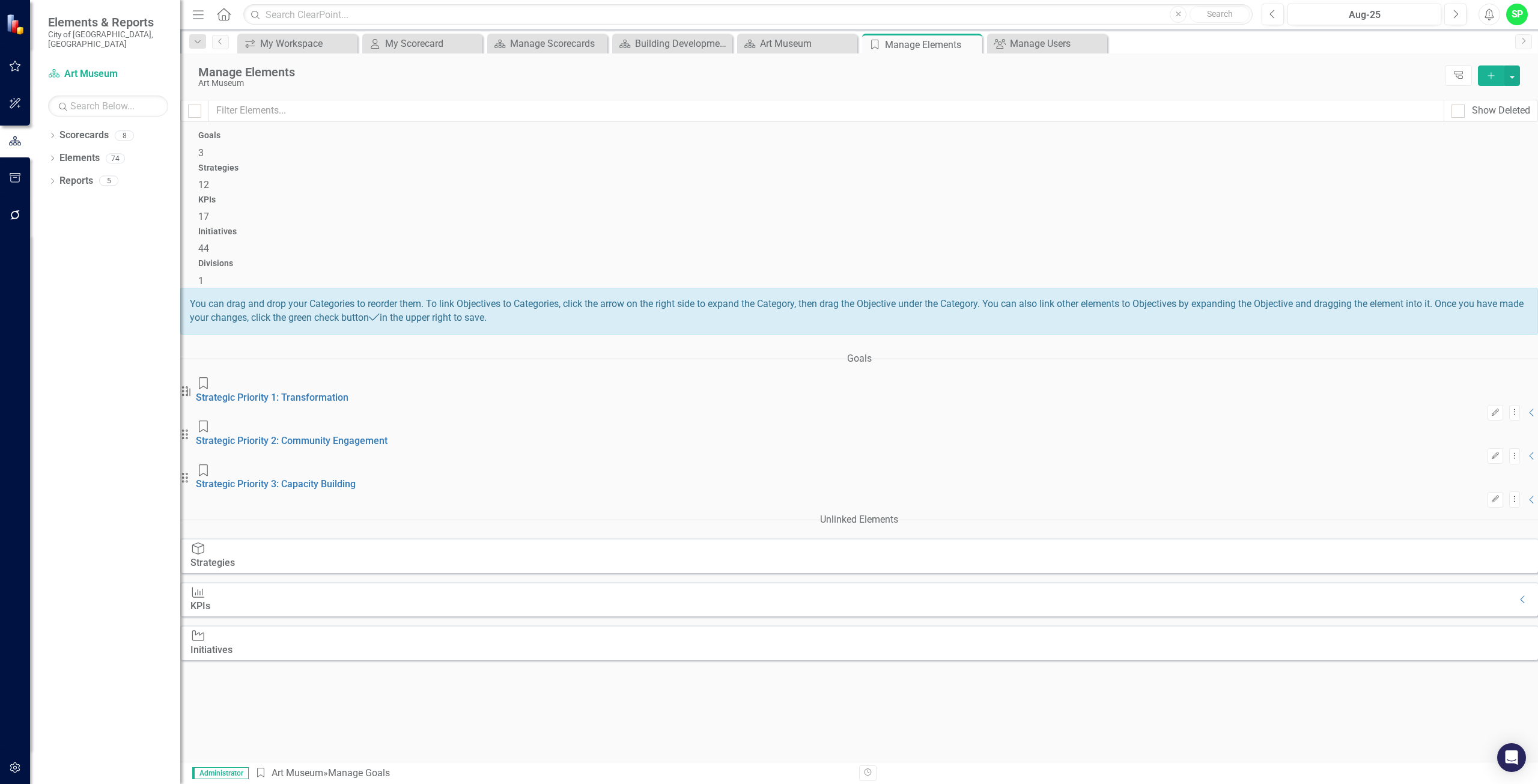
click at [356, 160] on div "Goals 3" at bounding box center [859, 145] width 1321 height 29
click at [628, 166] on div "Strategies 12" at bounding box center [859, 178] width 1321 height 29
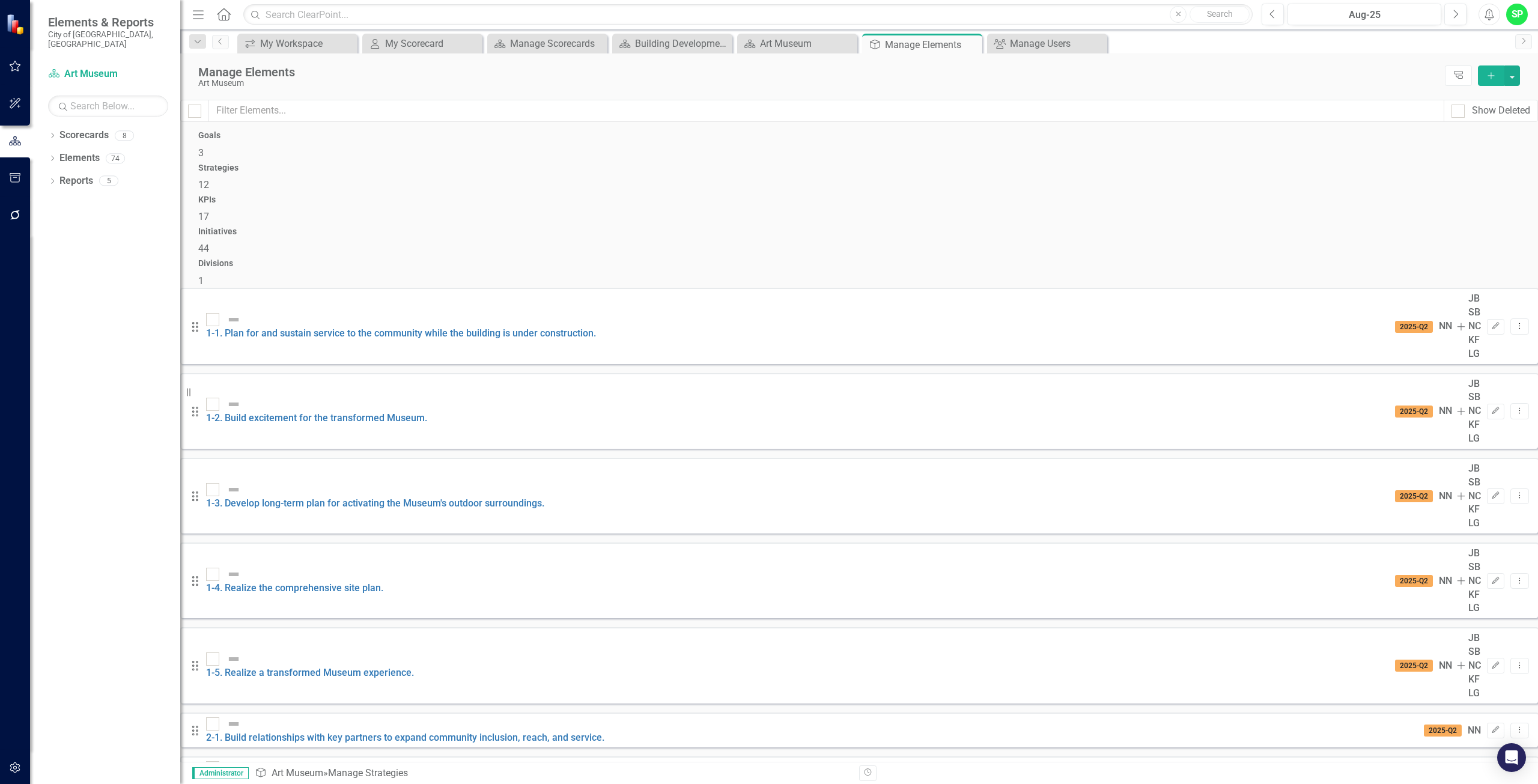
click at [887, 196] on div "KPIs 17" at bounding box center [859, 210] width 1321 height 29
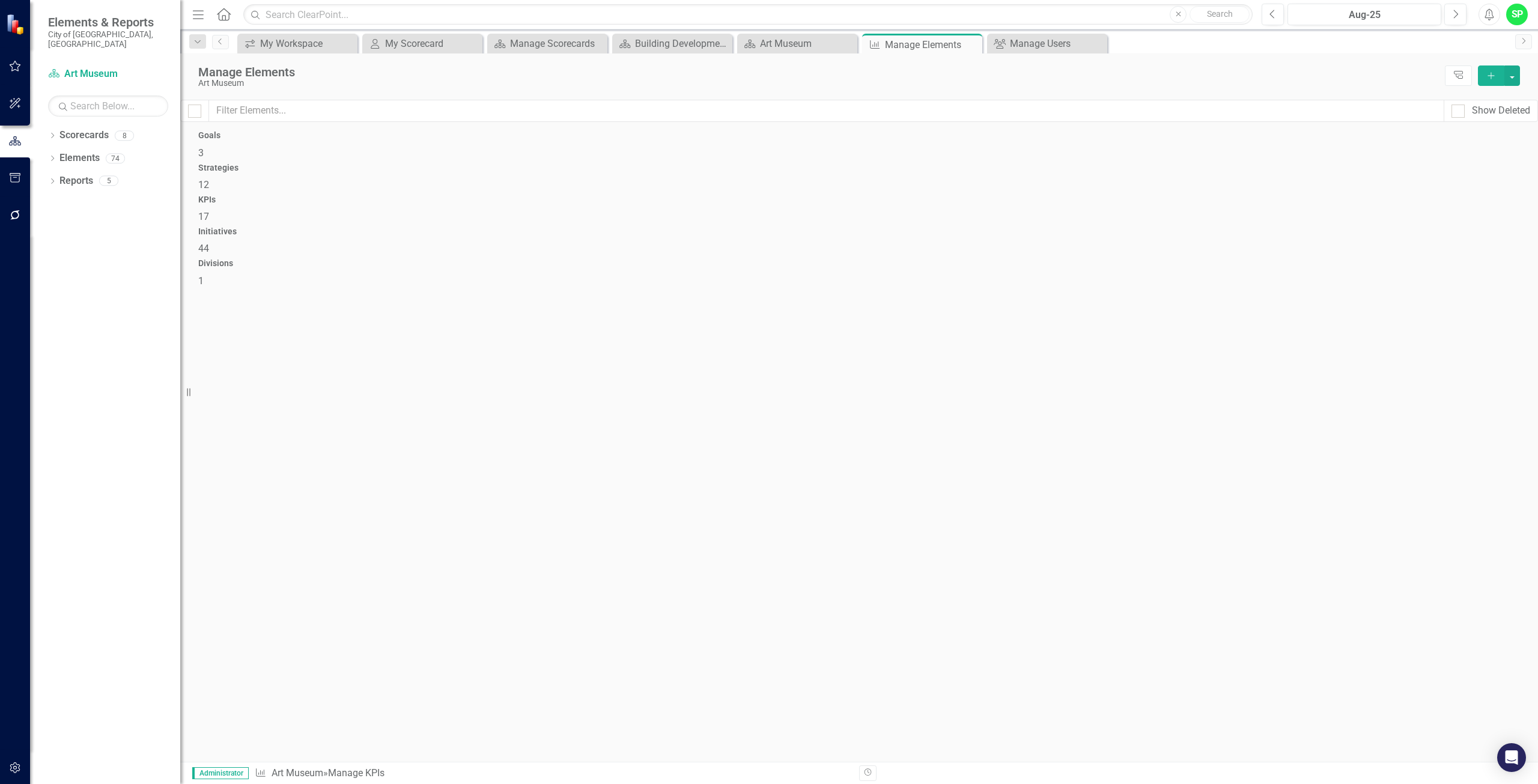
click at [1111, 227] on h4 "Initiatives" at bounding box center [859, 232] width 1321 height 9
checkbox input "false"
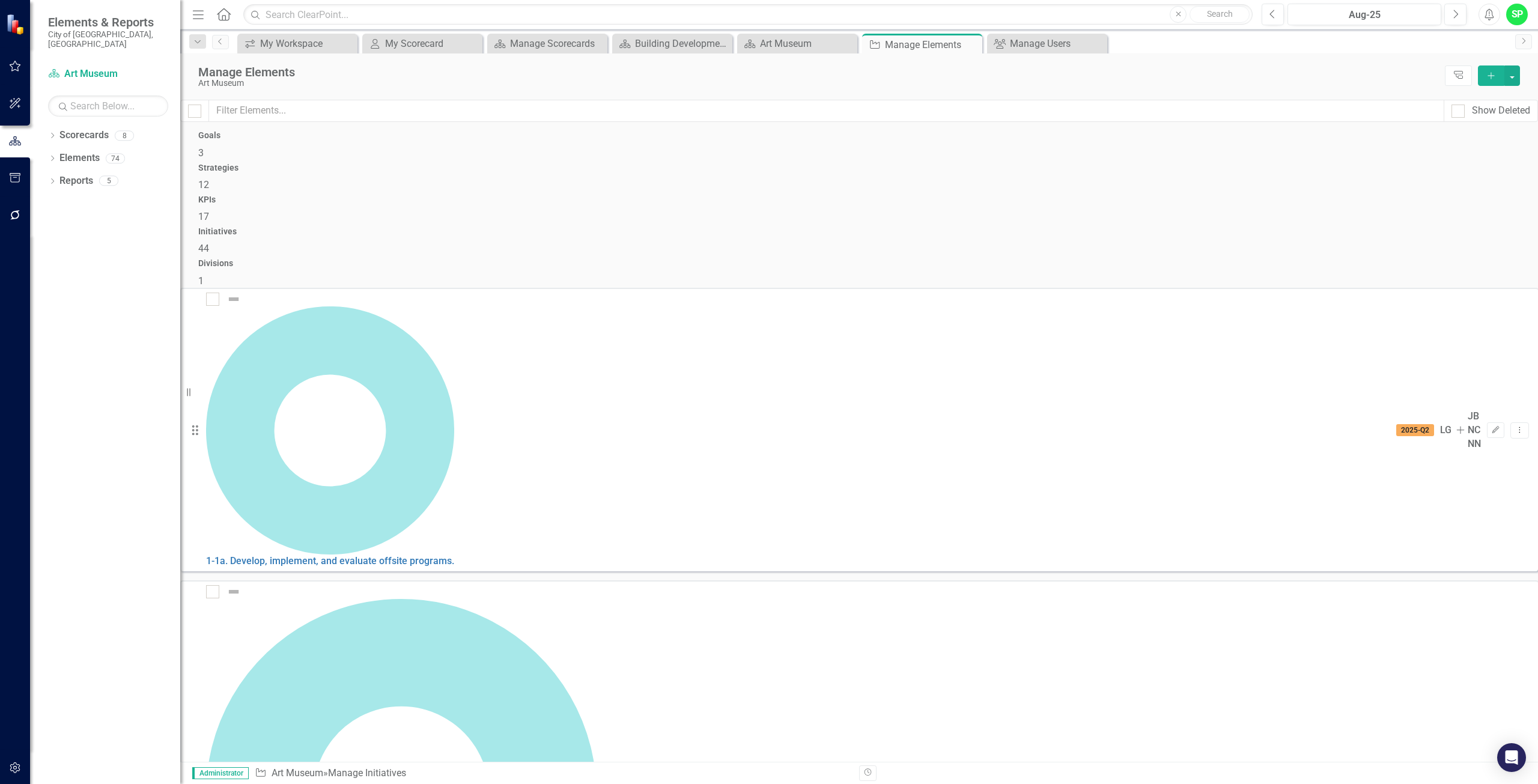
scroll to position [556, 0]
drag, startPoint x: 819, startPoint y: 161, endPoint x: 720, endPoint y: 174, distance: 99.8
click at [820, 196] on div "KPIs 17" at bounding box center [859, 210] width 1321 height 29
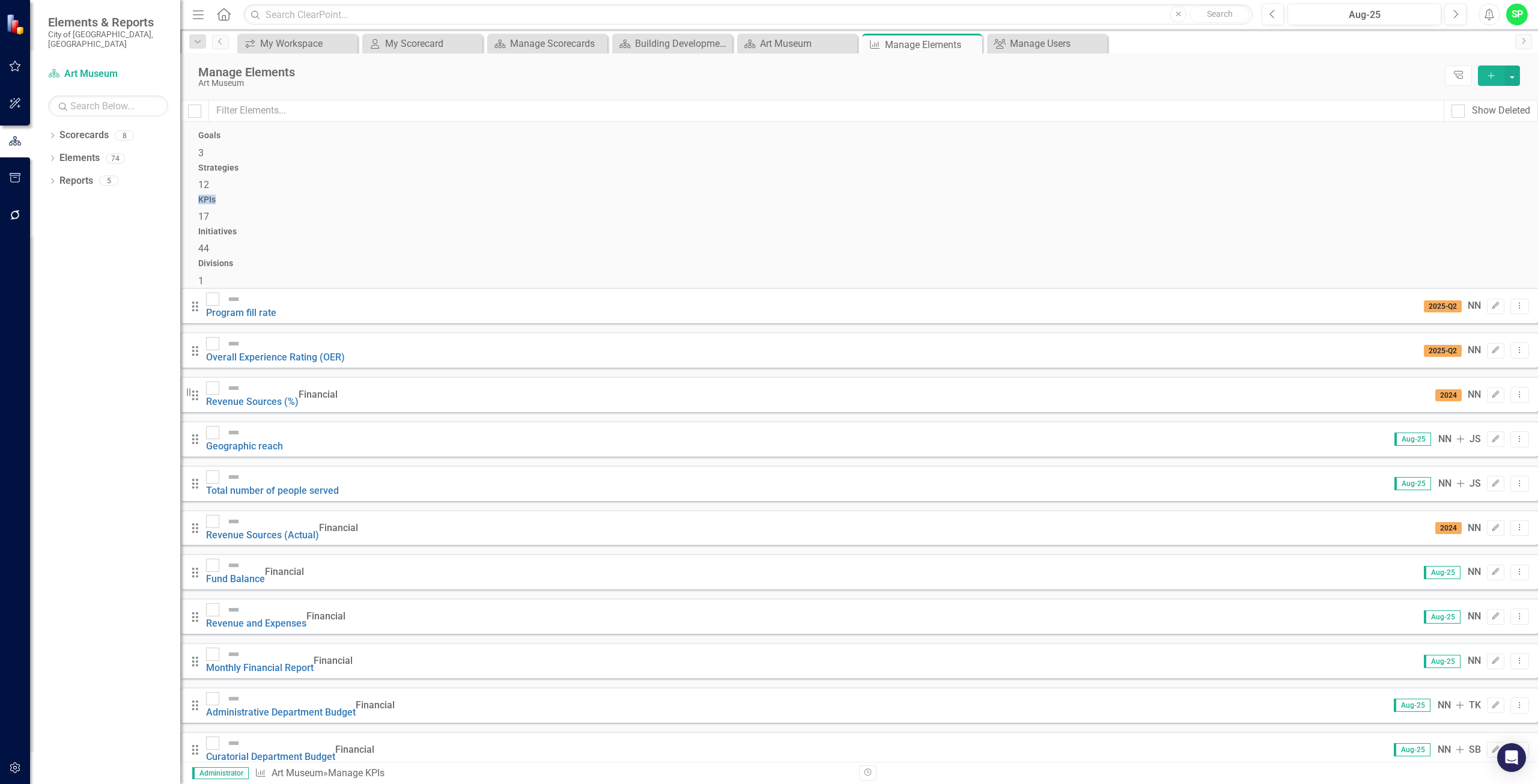
scroll to position [98, 0]
click at [14, 102] on icon "button" at bounding box center [15, 103] width 13 height 10
click at [359, 160] on div "Goals 3" at bounding box center [859, 145] width 1321 height 29
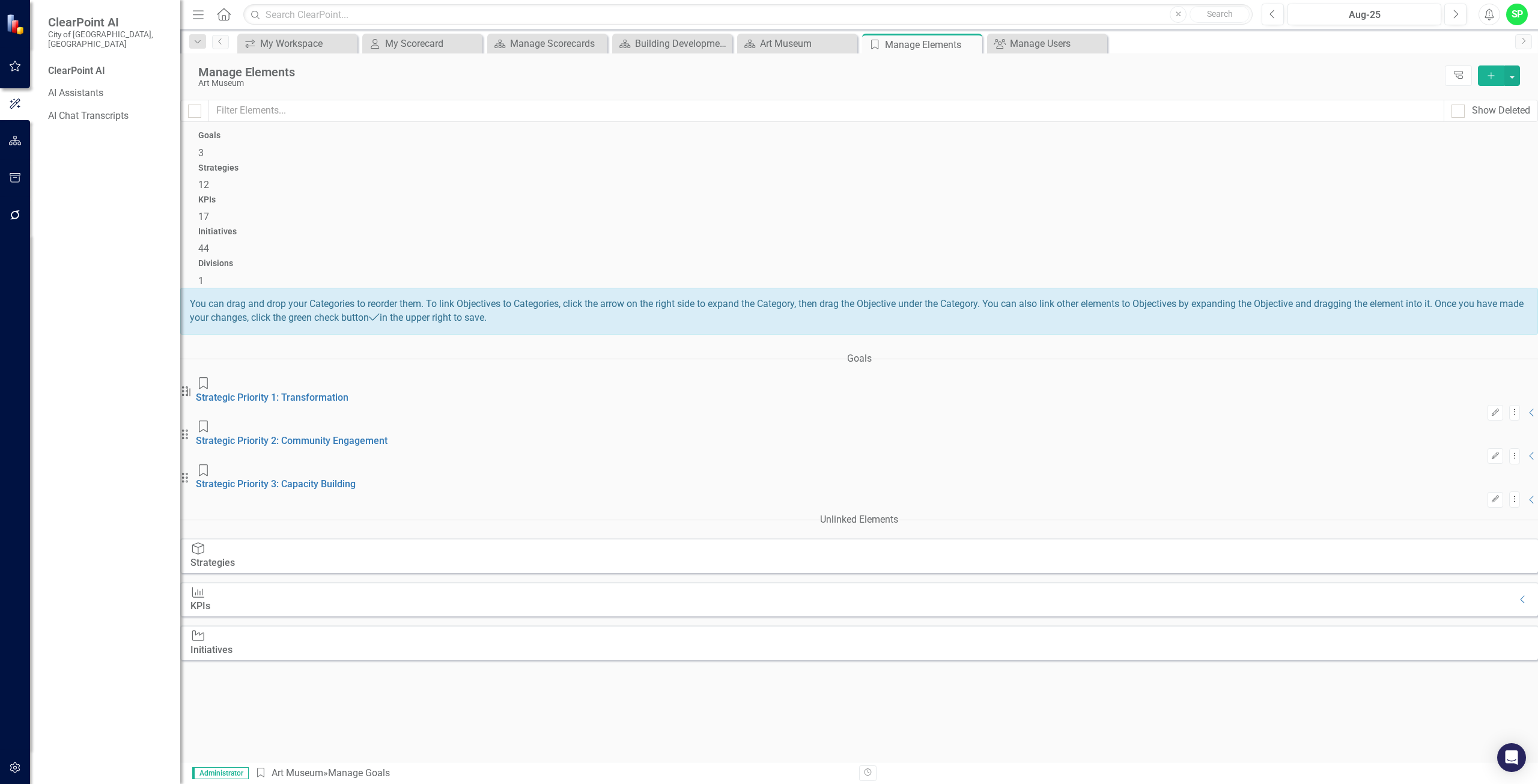
click at [232, 643] on div "Initiatives" at bounding box center [211, 650] width 42 height 14
click at [235, 556] on div "Strategies" at bounding box center [212, 563] width 44 height 14
click at [212, 599] on div "KPIs" at bounding box center [201, 606] width 22 height 14
click at [1517, 595] on icon "Collapse" at bounding box center [1523, 599] width 12 height 10
click at [77, 87] on link "AI Assistants" at bounding box center [108, 93] width 120 height 14
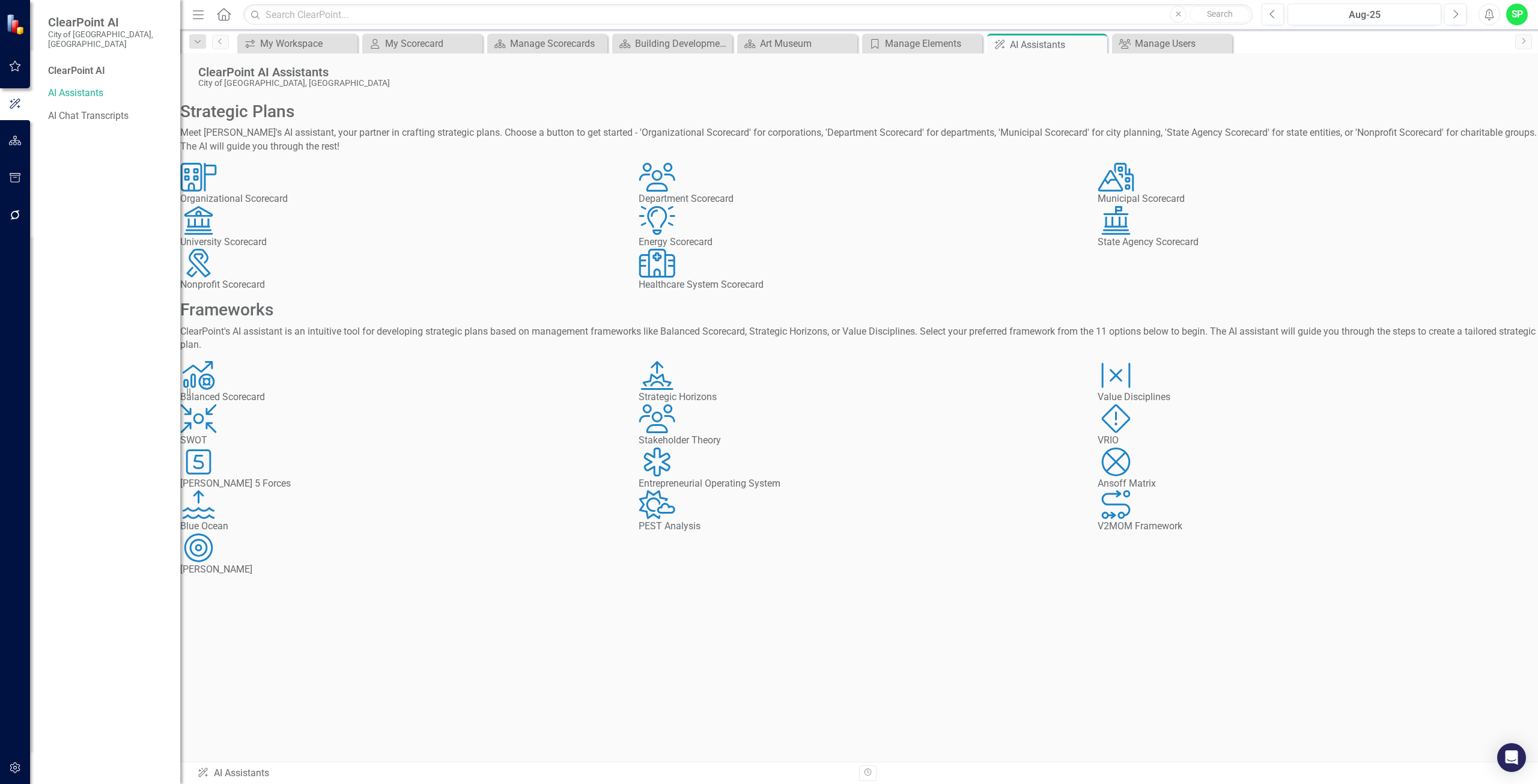
click at [267, 448] on div "SWOT" at bounding box center [400, 440] width 441 height 14
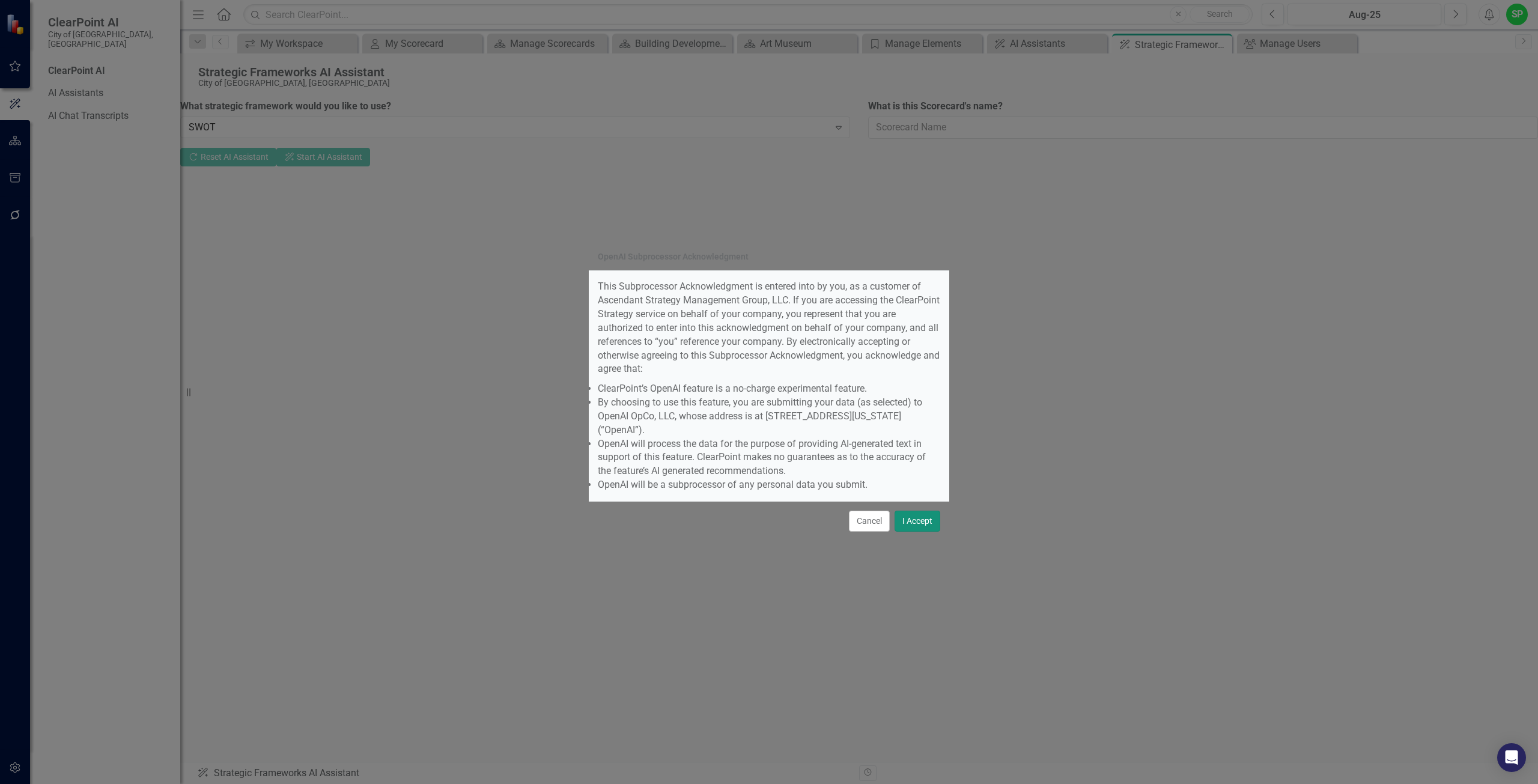
click at [920, 511] on button "I Accept" at bounding box center [917, 521] width 46 height 21
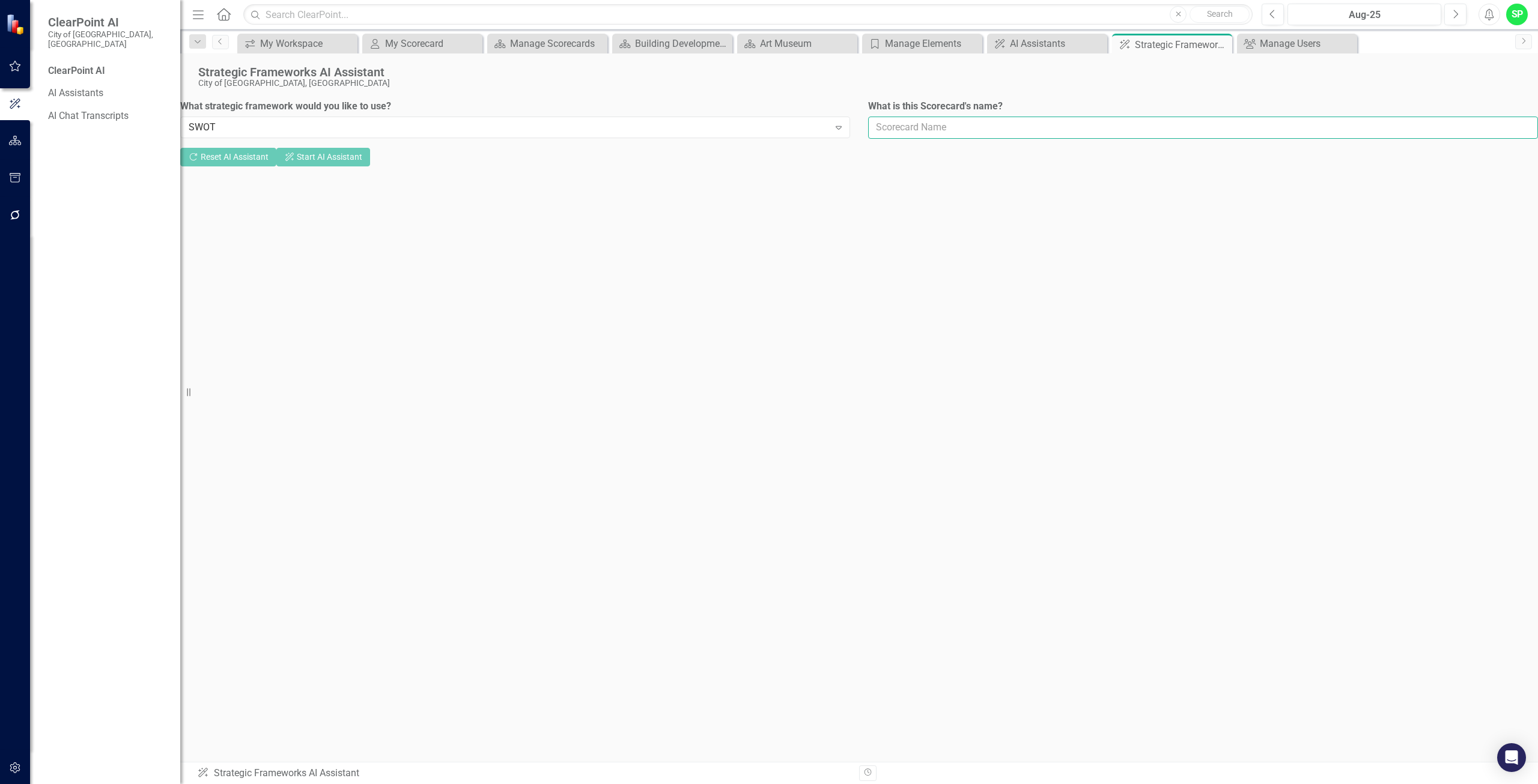
click at [901, 129] on input "What is this Scorecard's name?" at bounding box center [1202, 127] width 670 height 23
type input "E"
type input "Length of sewer"
click at [295, 158] on icon "ClearPoint AI" at bounding box center [289, 158] width 11 height 8
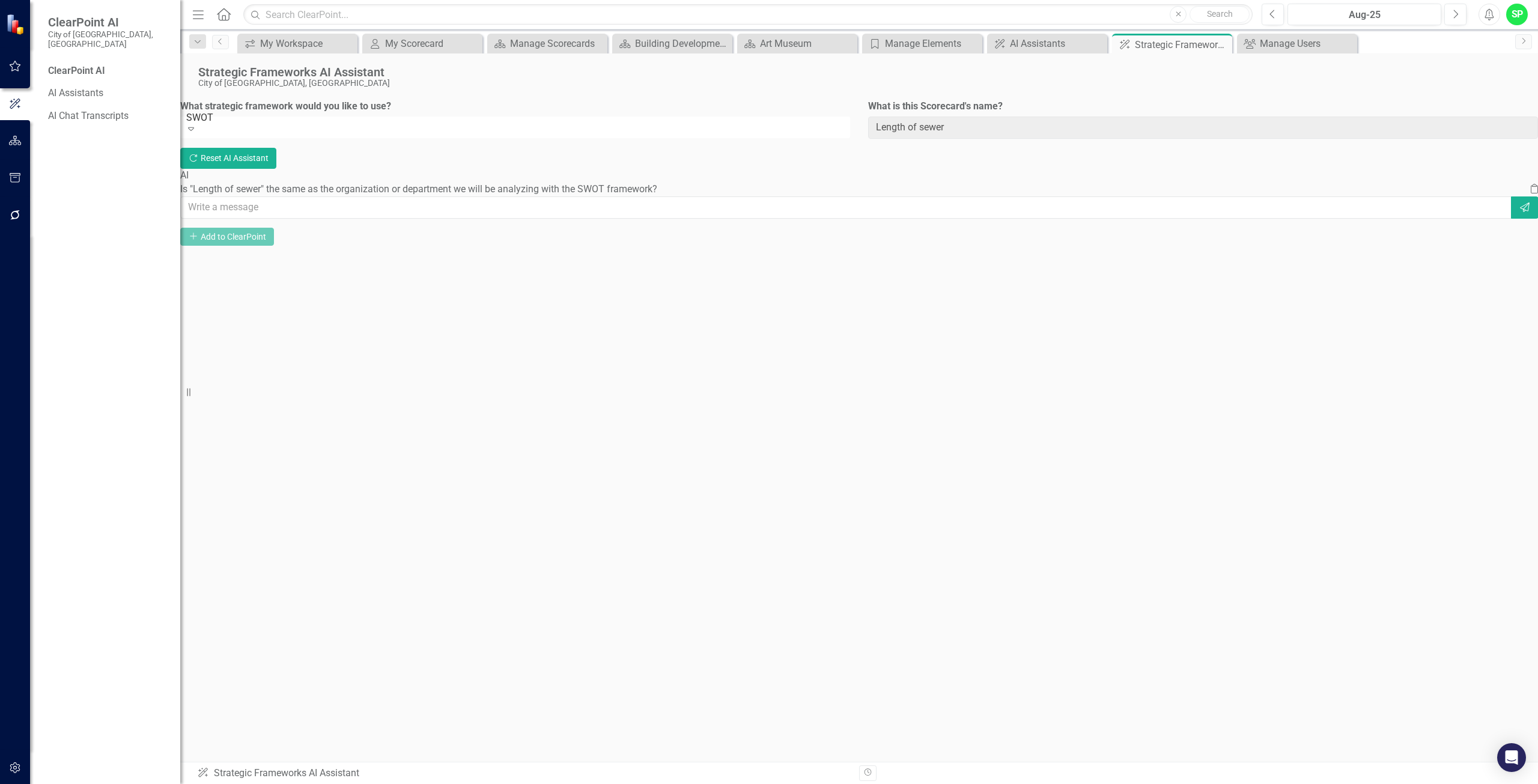
click at [788, 133] on div "What strategic framework would you like to use? SWOT Expand What is this Scorec…" at bounding box center [859, 123] width 1376 height 48
click at [704, 42] on div "Building Development Services" at bounding box center [674, 43] width 79 height 15
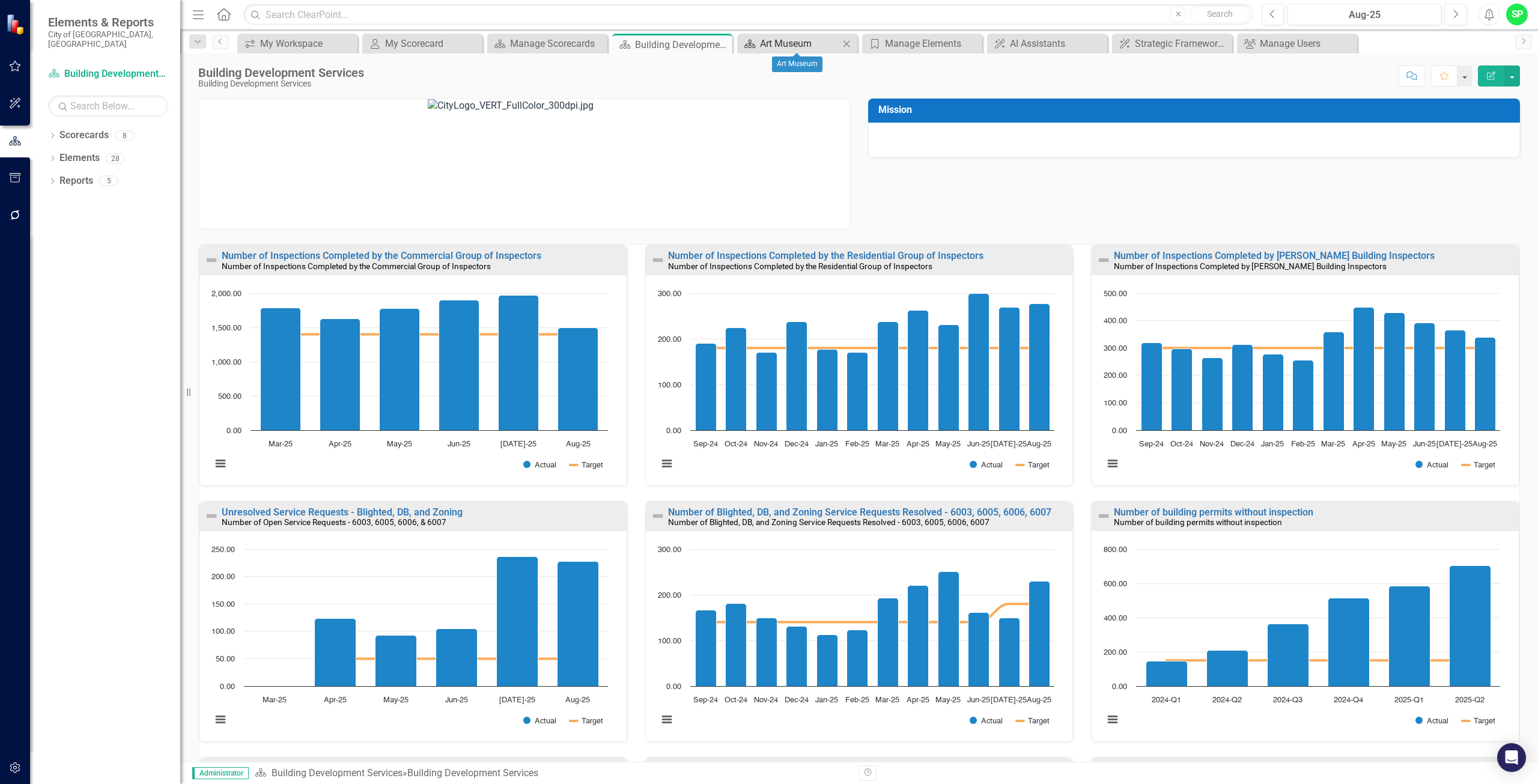
click at [805, 41] on div "Art Museum" at bounding box center [799, 43] width 79 height 15
